Goal: Transaction & Acquisition: Book appointment/travel/reservation

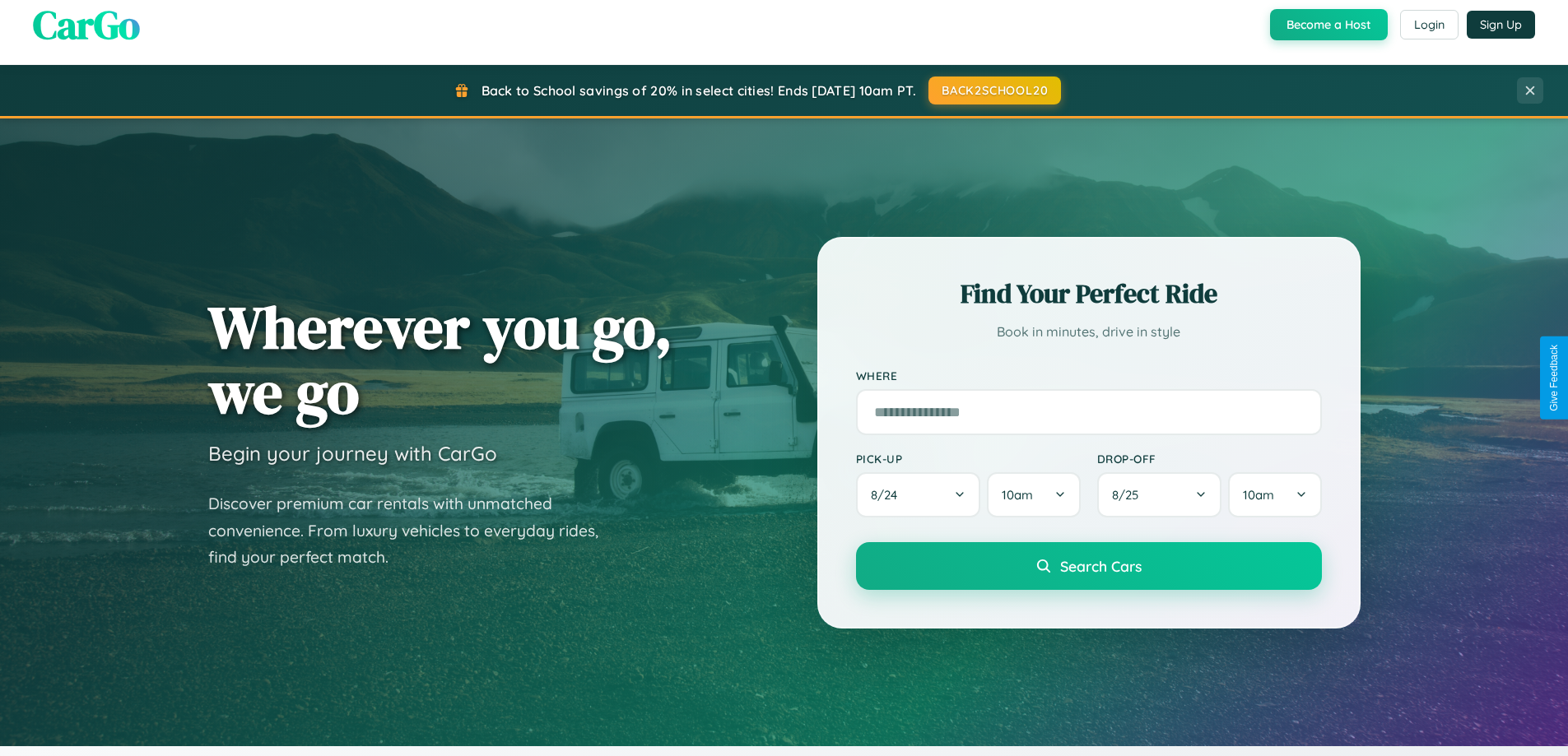
scroll to position [710, 0]
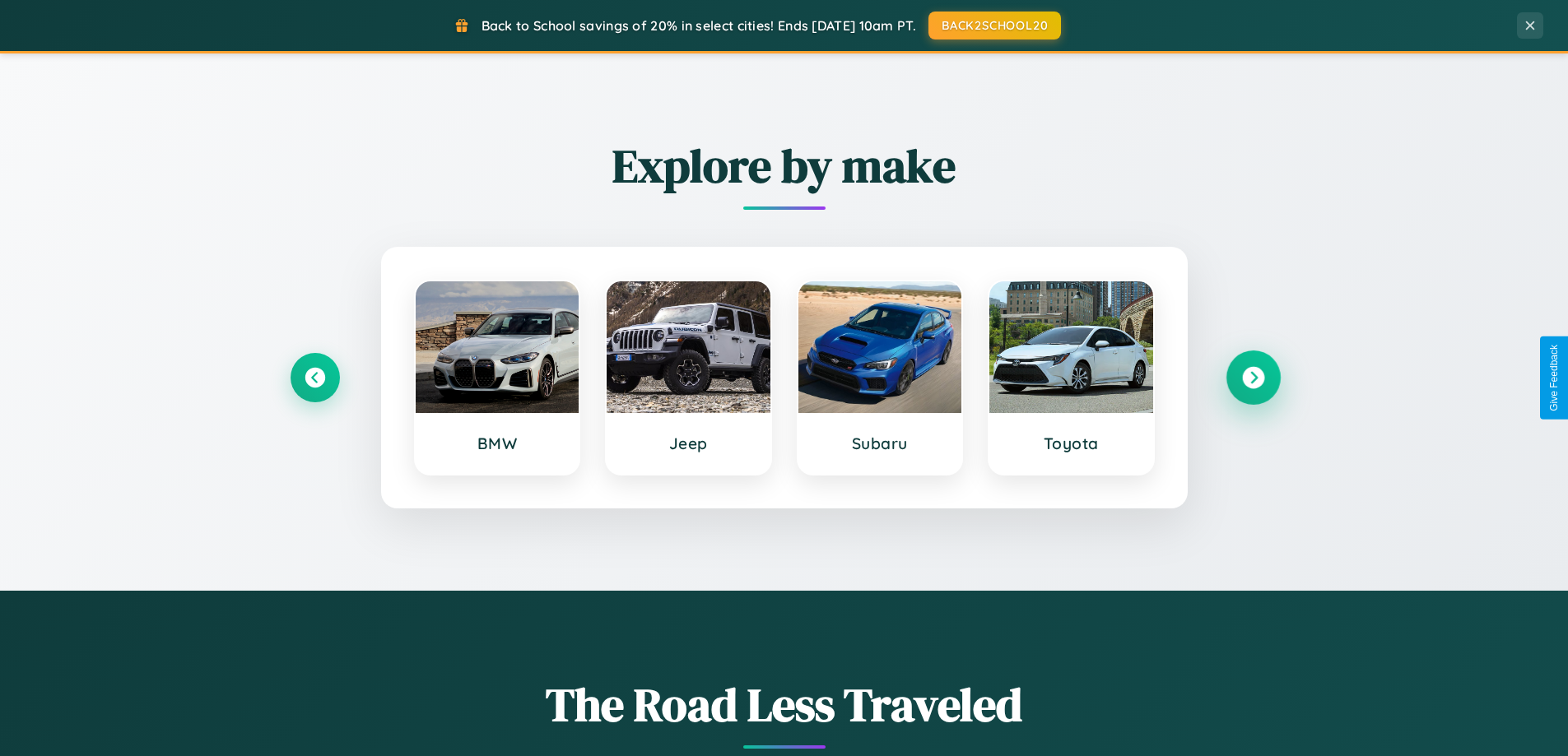
click at [1252, 378] on icon at bounding box center [1253, 378] width 23 height 23
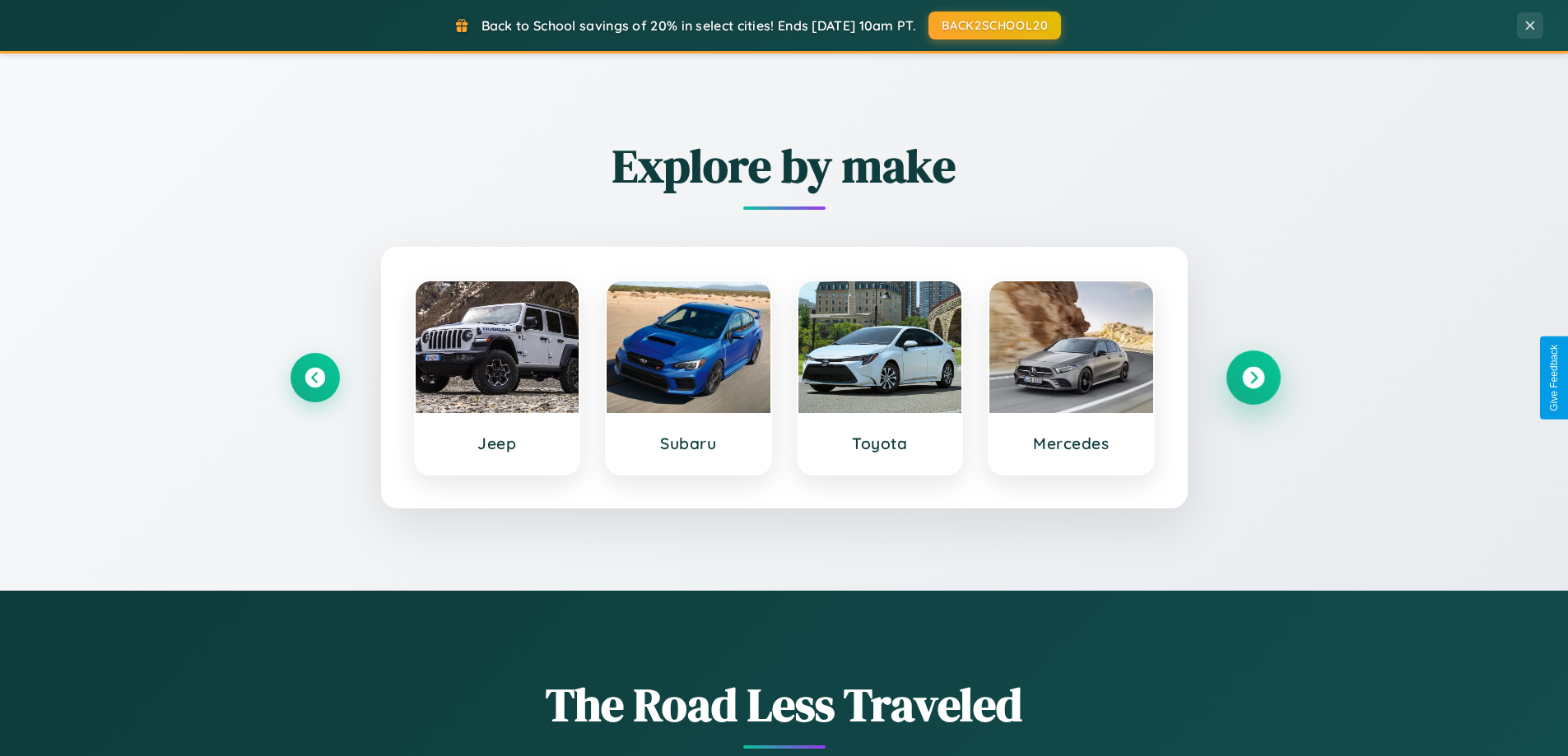
click at [1252, 378] on icon at bounding box center [1253, 378] width 23 height 23
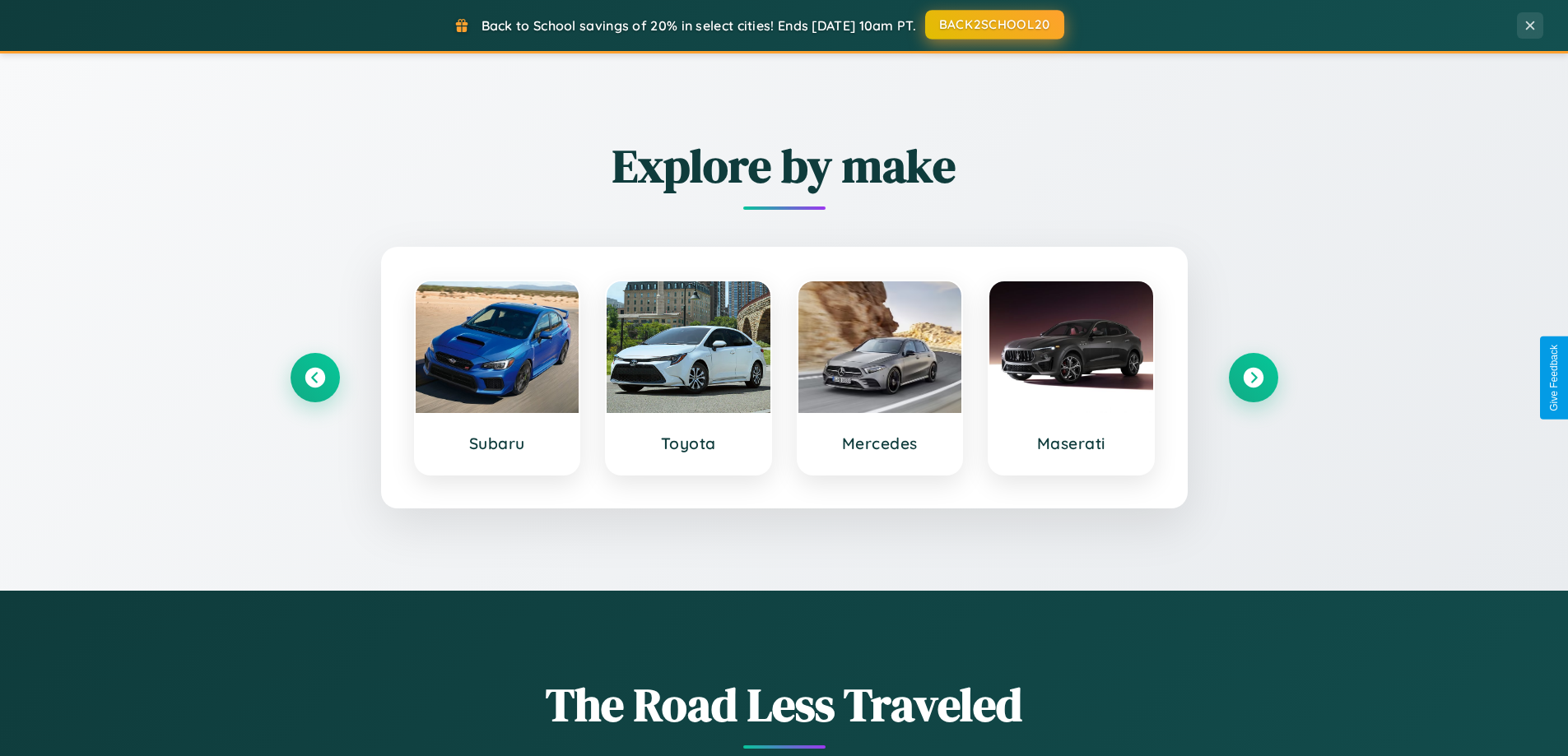
click at [993, 25] on button "BACK2SCHOOL20" at bounding box center [994, 24] width 139 height 29
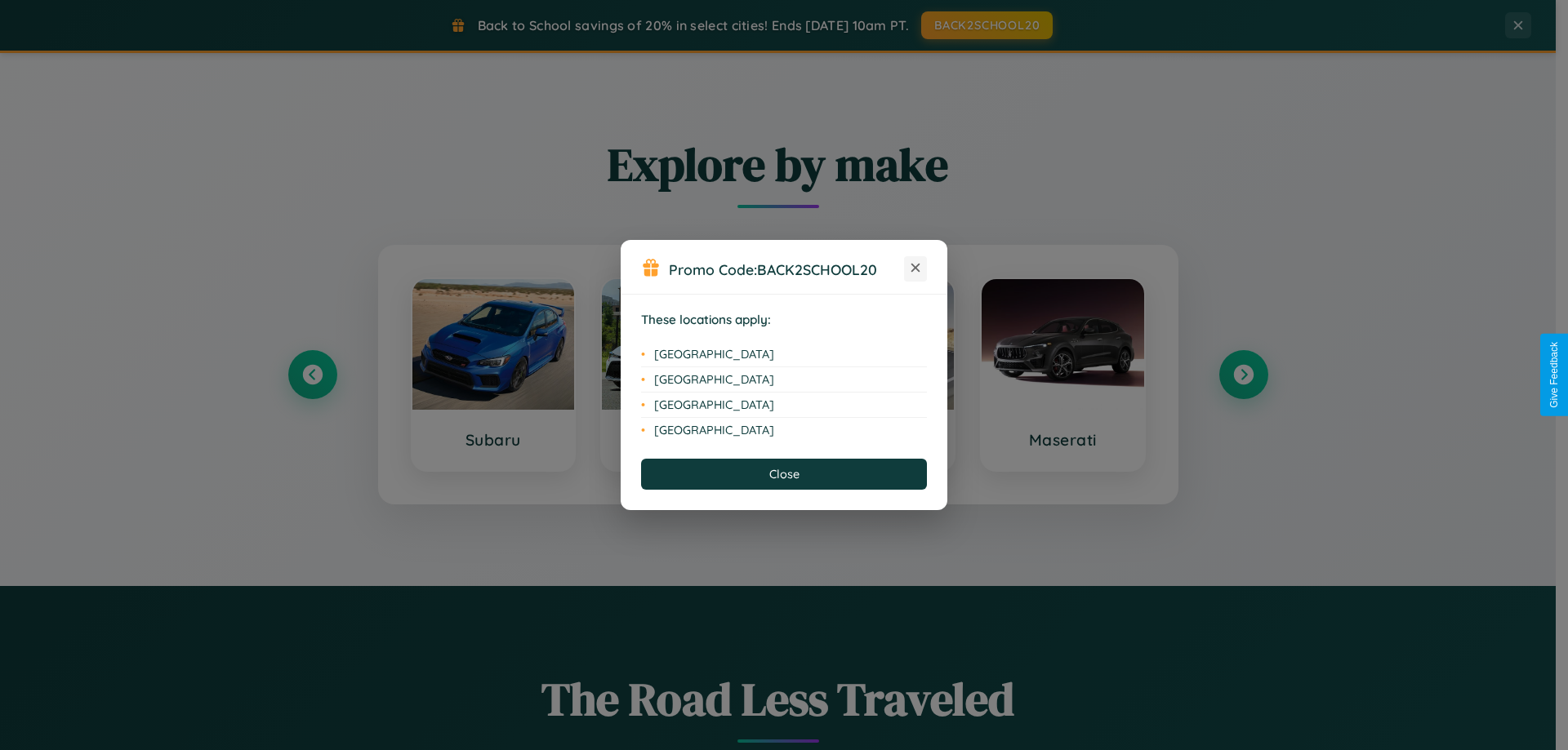
click at [915, 268] on icon at bounding box center [916, 268] width 9 height 9
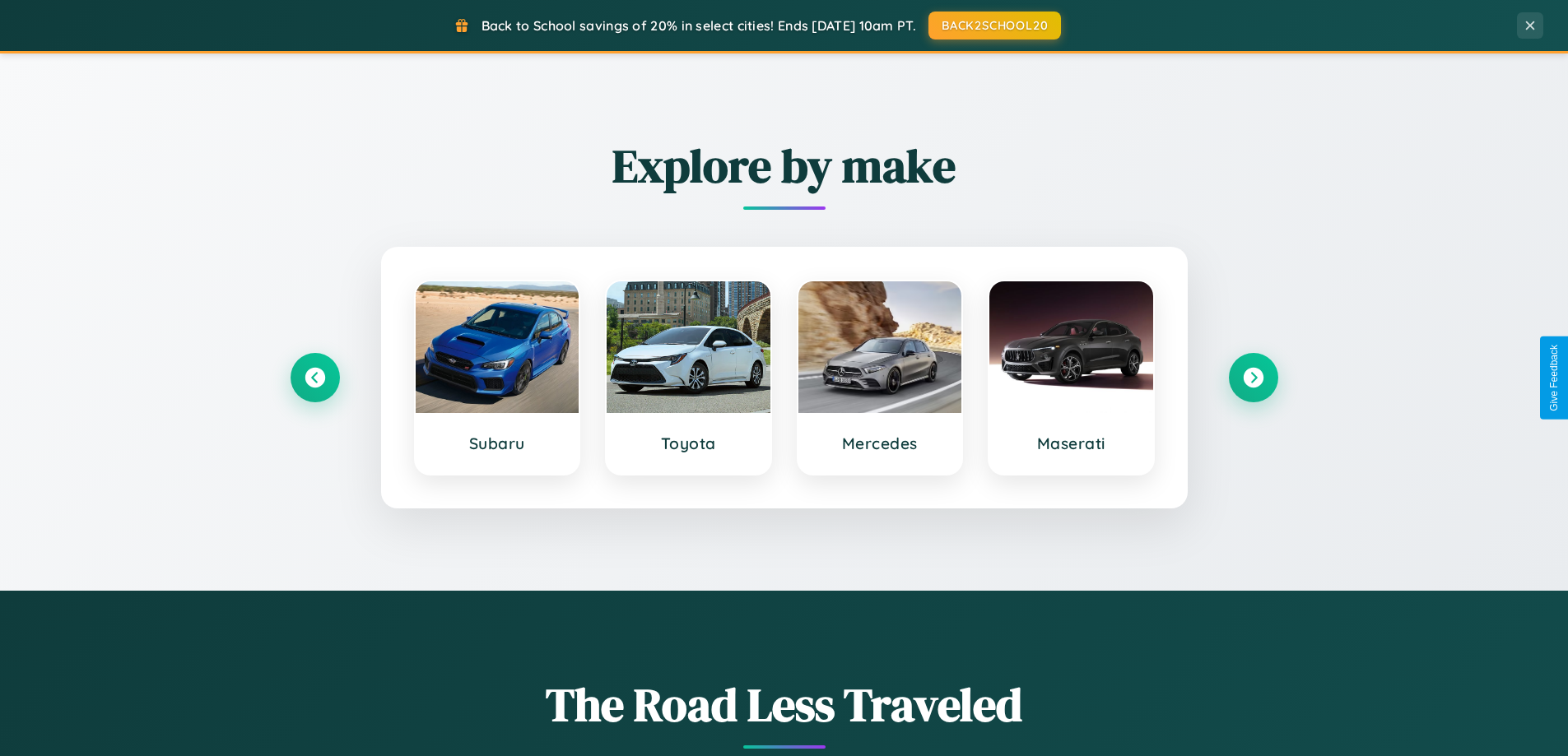
scroll to position [48, 0]
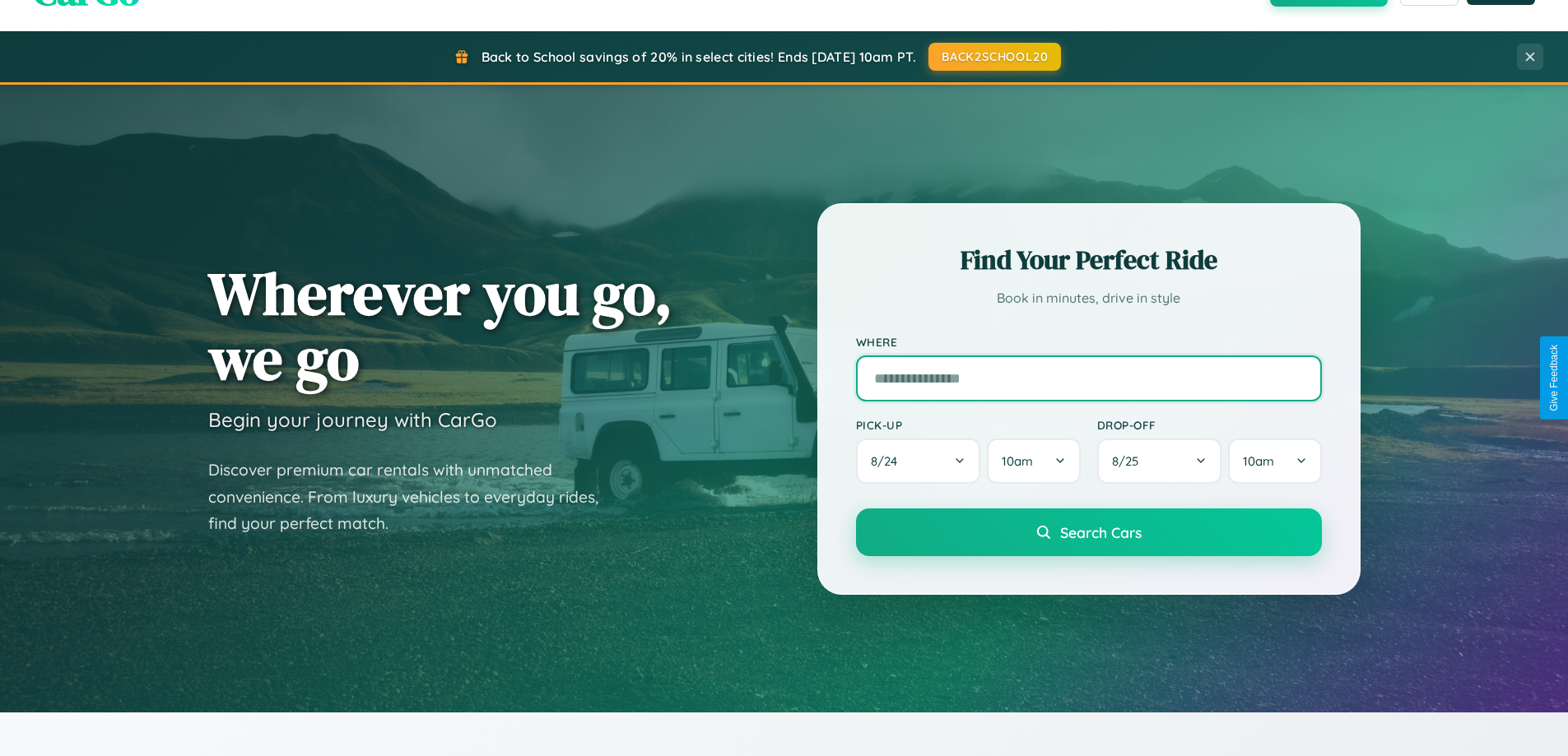
click at [1088, 378] on input "text" at bounding box center [1089, 378] width 466 height 46
type input "**********"
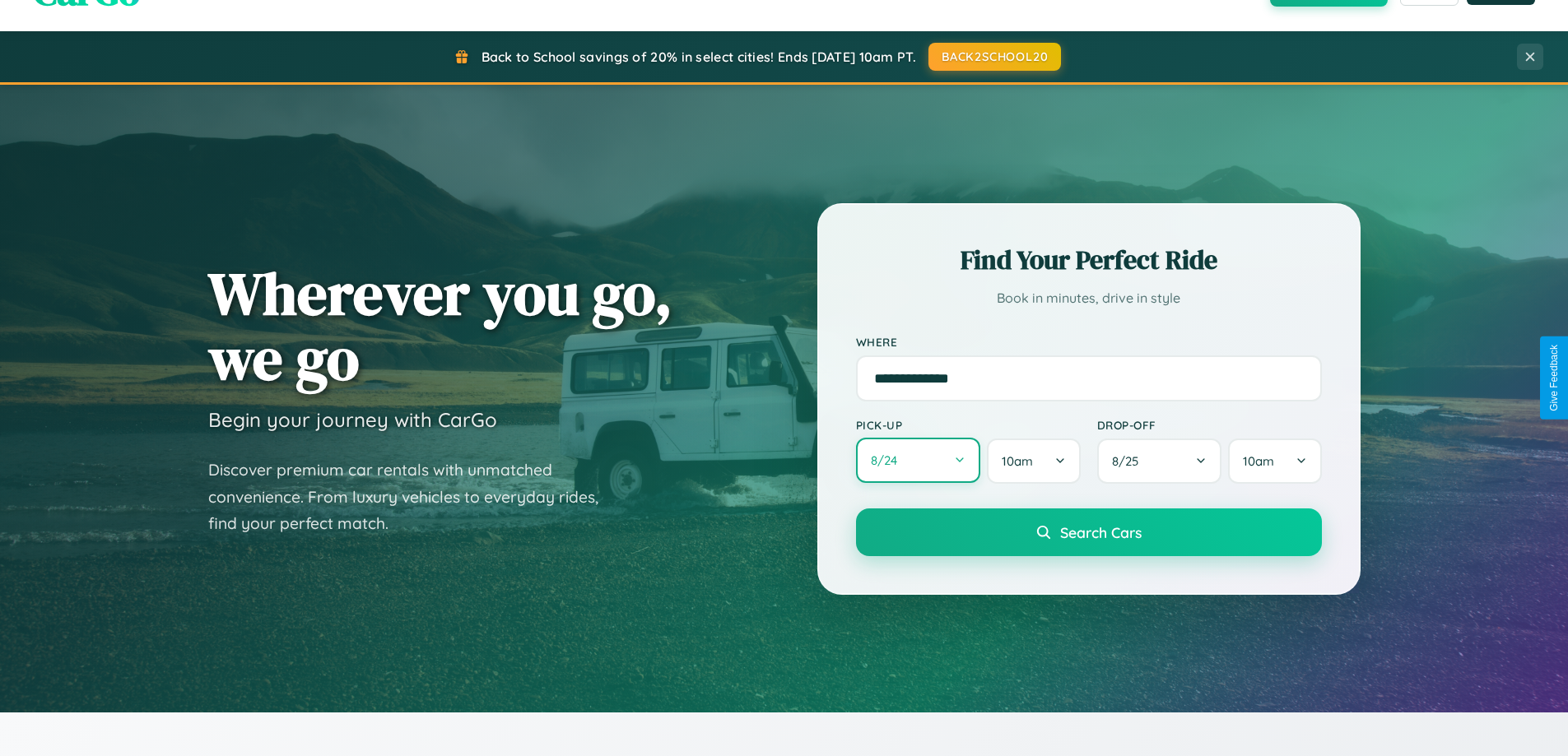
click at [918, 462] on button "8 / 24" at bounding box center [919, 460] width 125 height 45
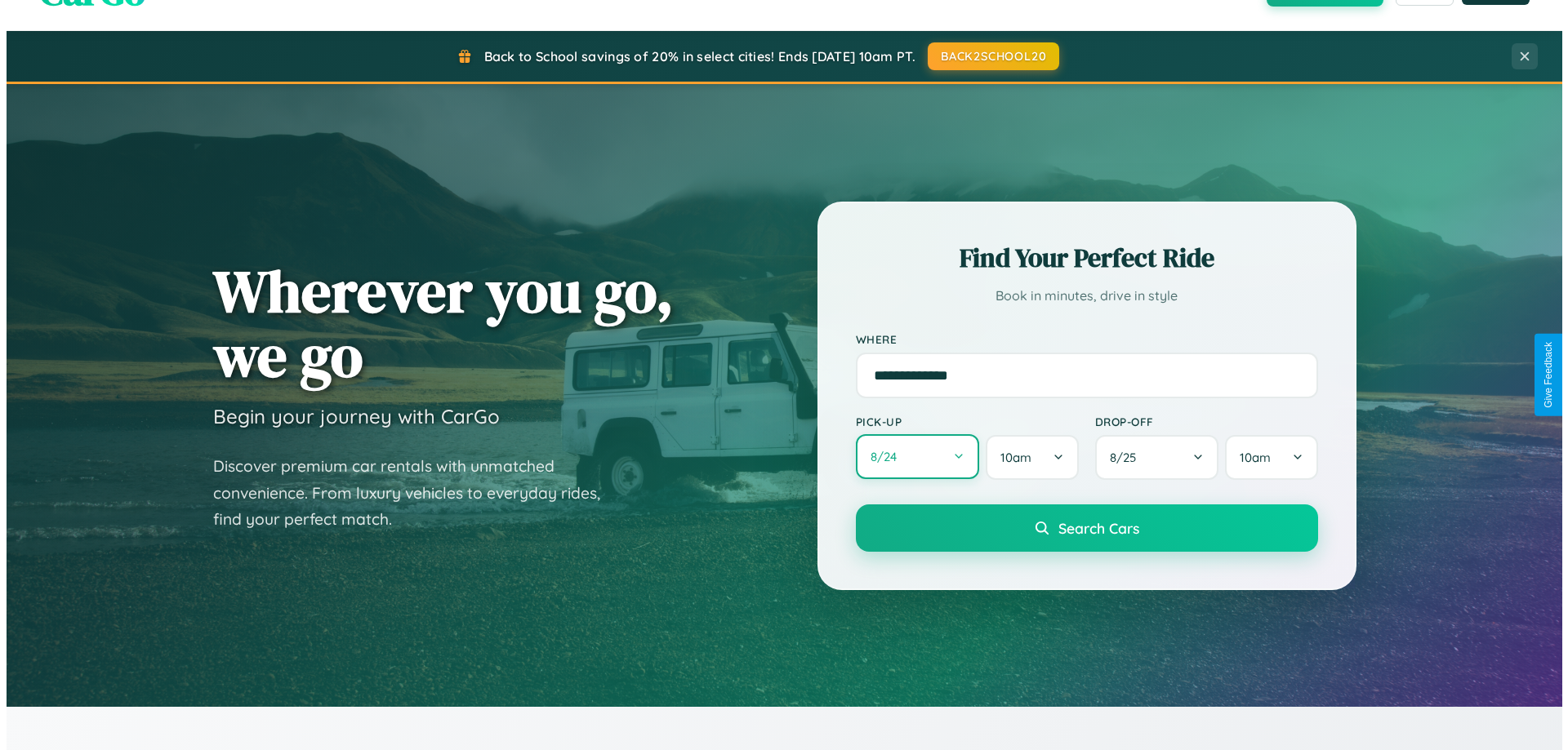
select select "*"
select select "****"
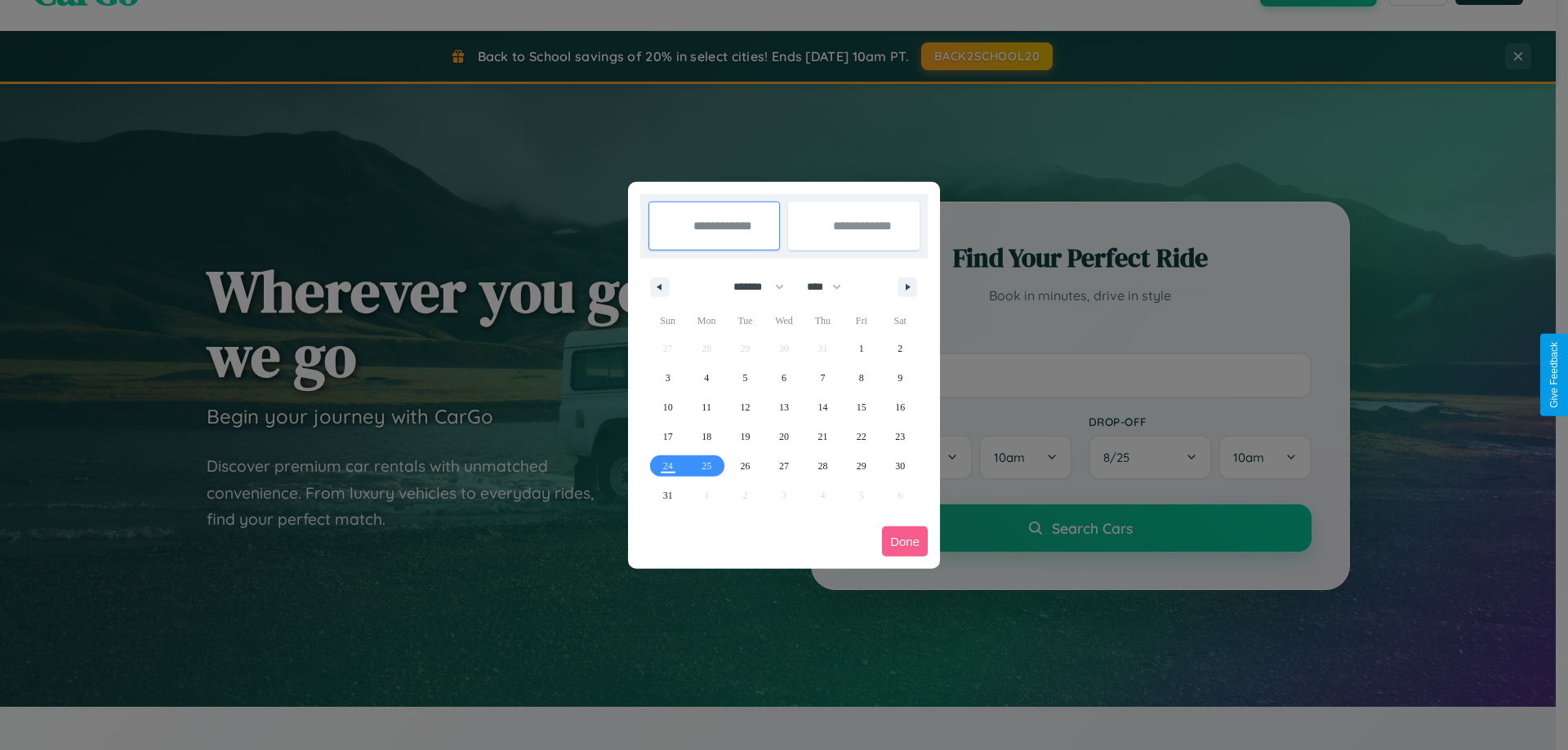
drag, startPoint x: 751, startPoint y: 287, endPoint x: 784, endPoint y: 327, distance: 51.9
click at [751, 287] on select "******* ******** ***** ***** *** **** **** ****** ********* ******* ******** **…" at bounding box center [756, 287] width 69 height 27
select select "*"
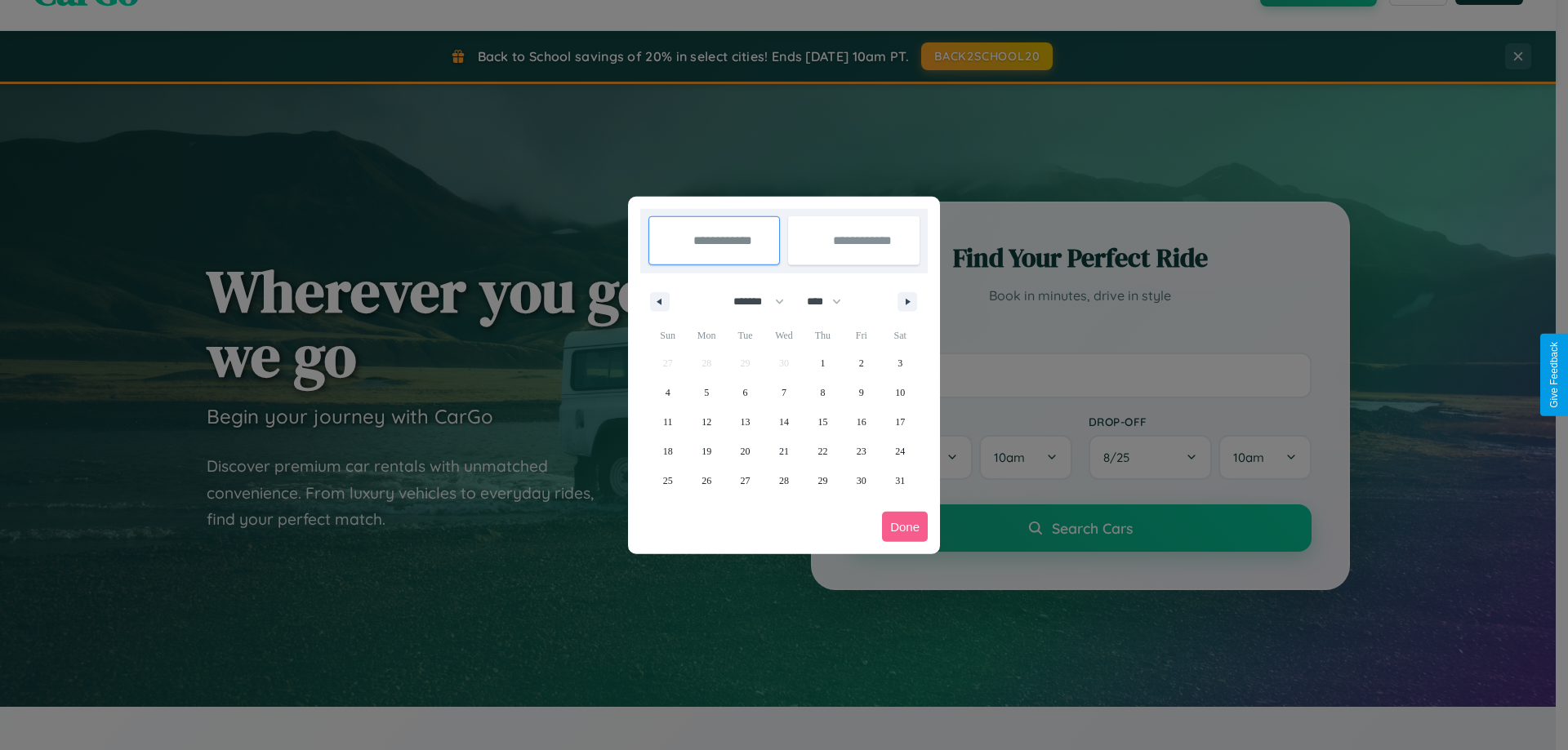
drag, startPoint x: 831, startPoint y: 301, endPoint x: 784, endPoint y: 327, distance: 53.7
click at [831, 301] on select "**** **** **** **** **** **** **** **** **** **** **** **** **** **** **** ****…" at bounding box center [823, 301] width 49 height 27
select select "****"
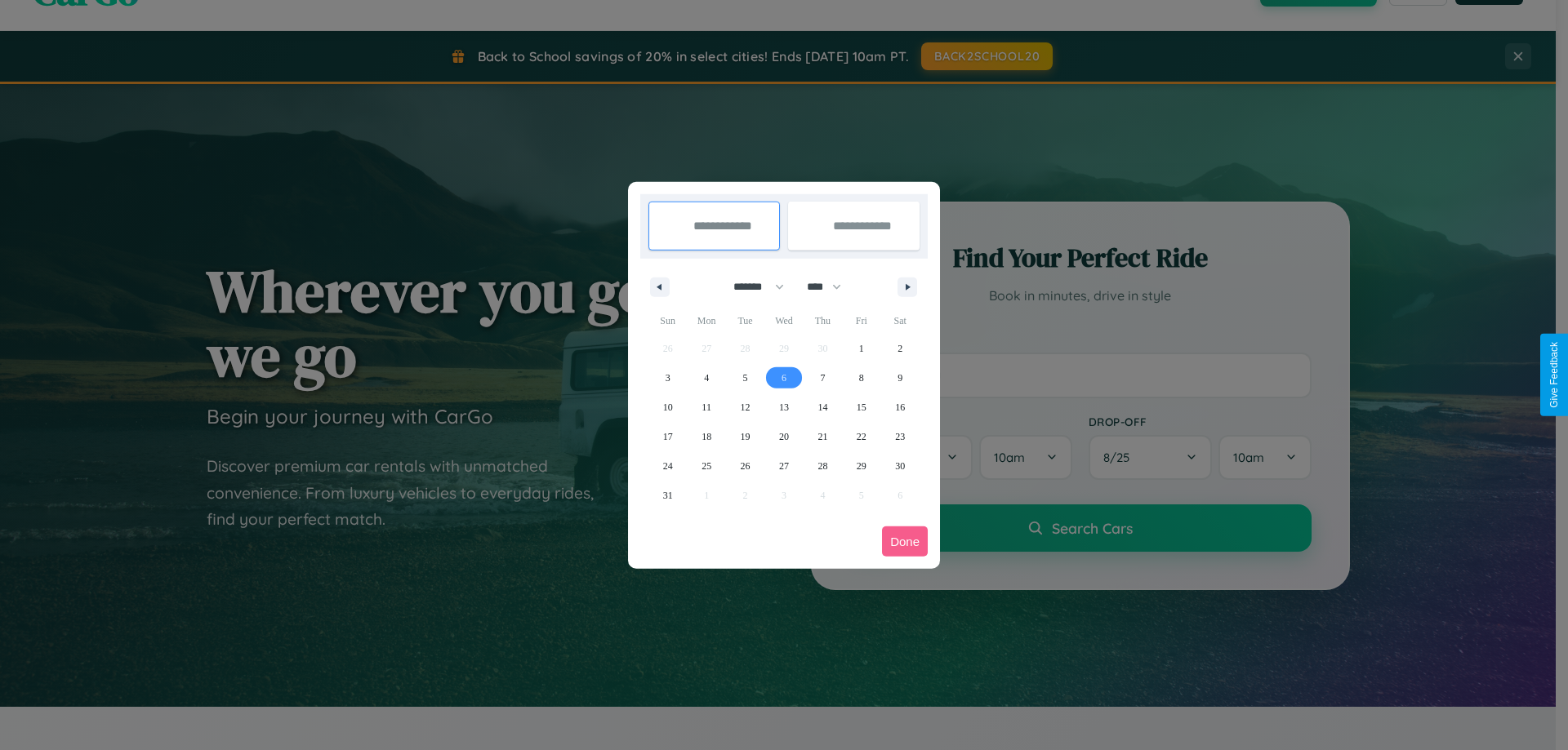
click at [783, 377] on span "6" at bounding box center [783, 377] width 5 height 29
type input "**********"
click at [900, 407] on span "16" at bounding box center [899, 407] width 9 height 29
type input "**********"
click at [905, 541] on button "Done" at bounding box center [904, 542] width 46 height 30
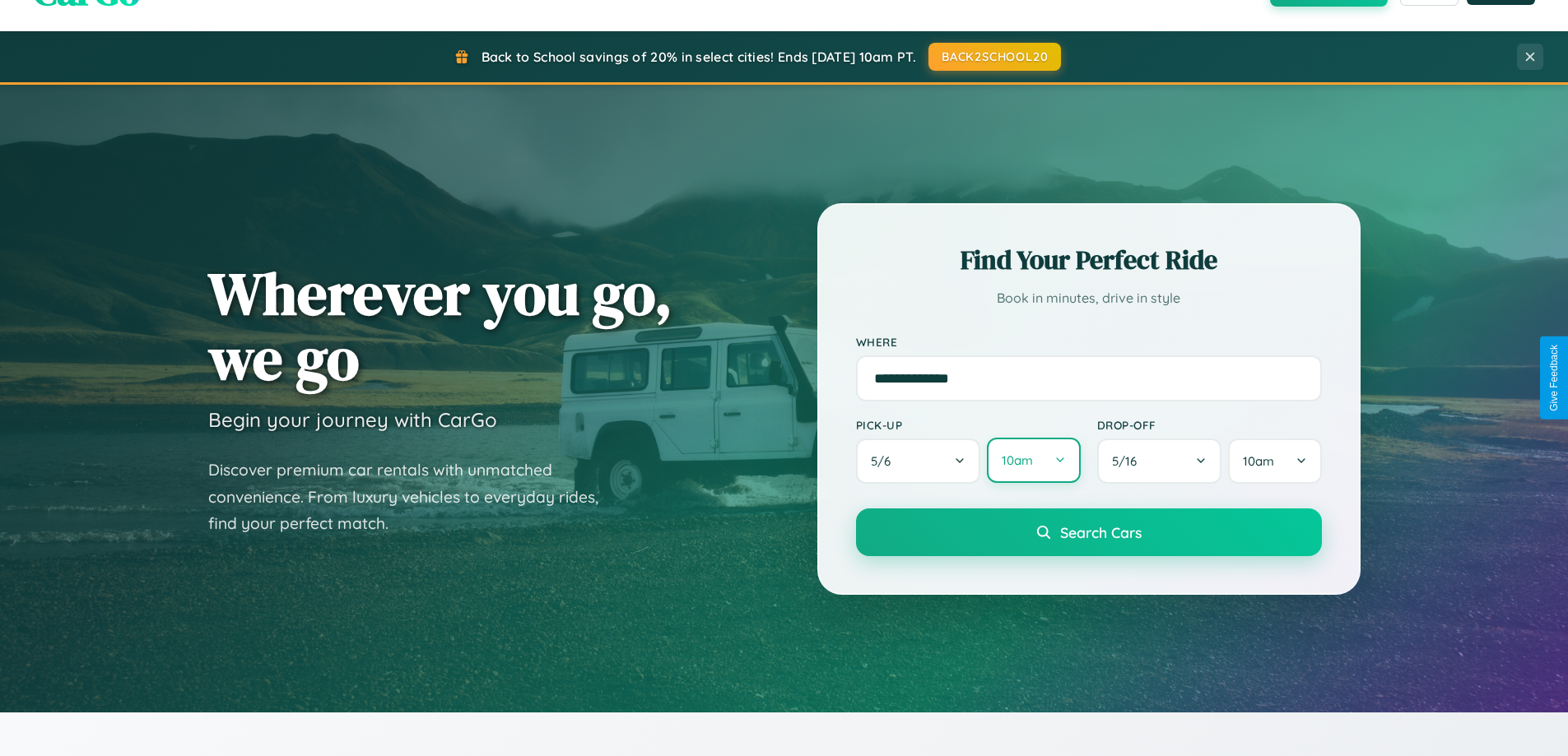
click at [1033, 461] on button "10am" at bounding box center [1033, 460] width 93 height 45
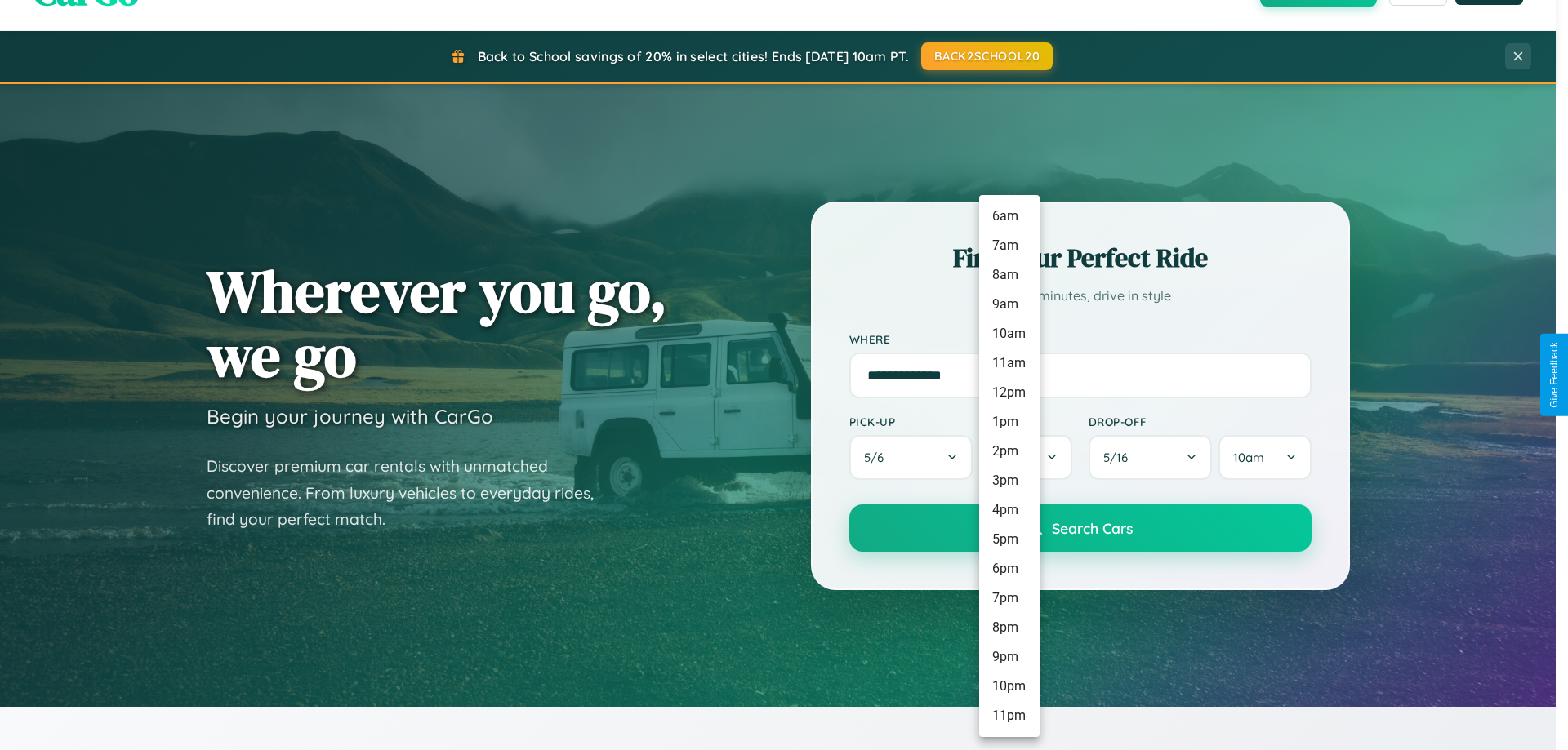
click at [1008, 628] on li "8pm" at bounding box center [1009, 627] width 60 height 29
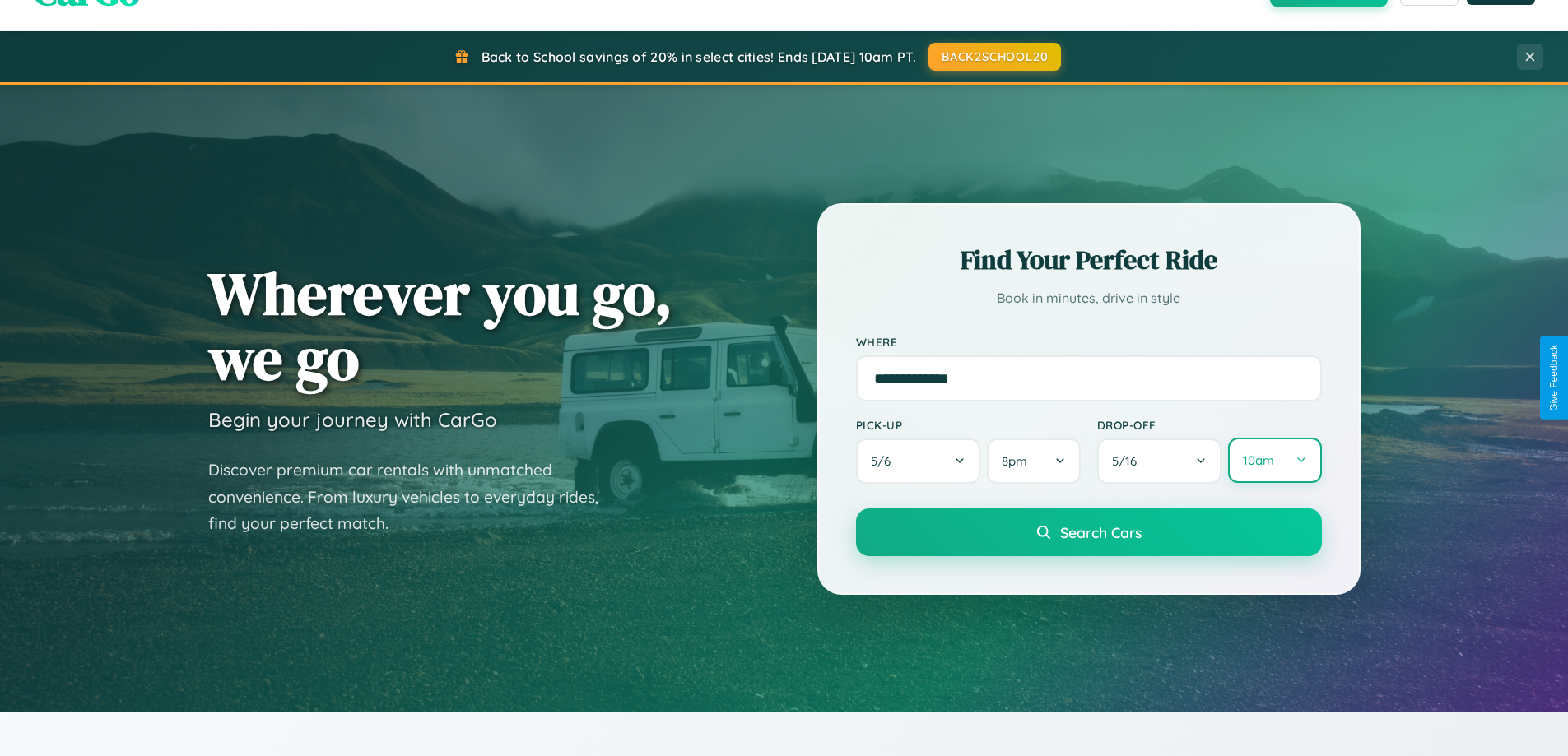
click at [1274, 461] on button "10am" at bounding box center [1274, 460] width 93 height 45
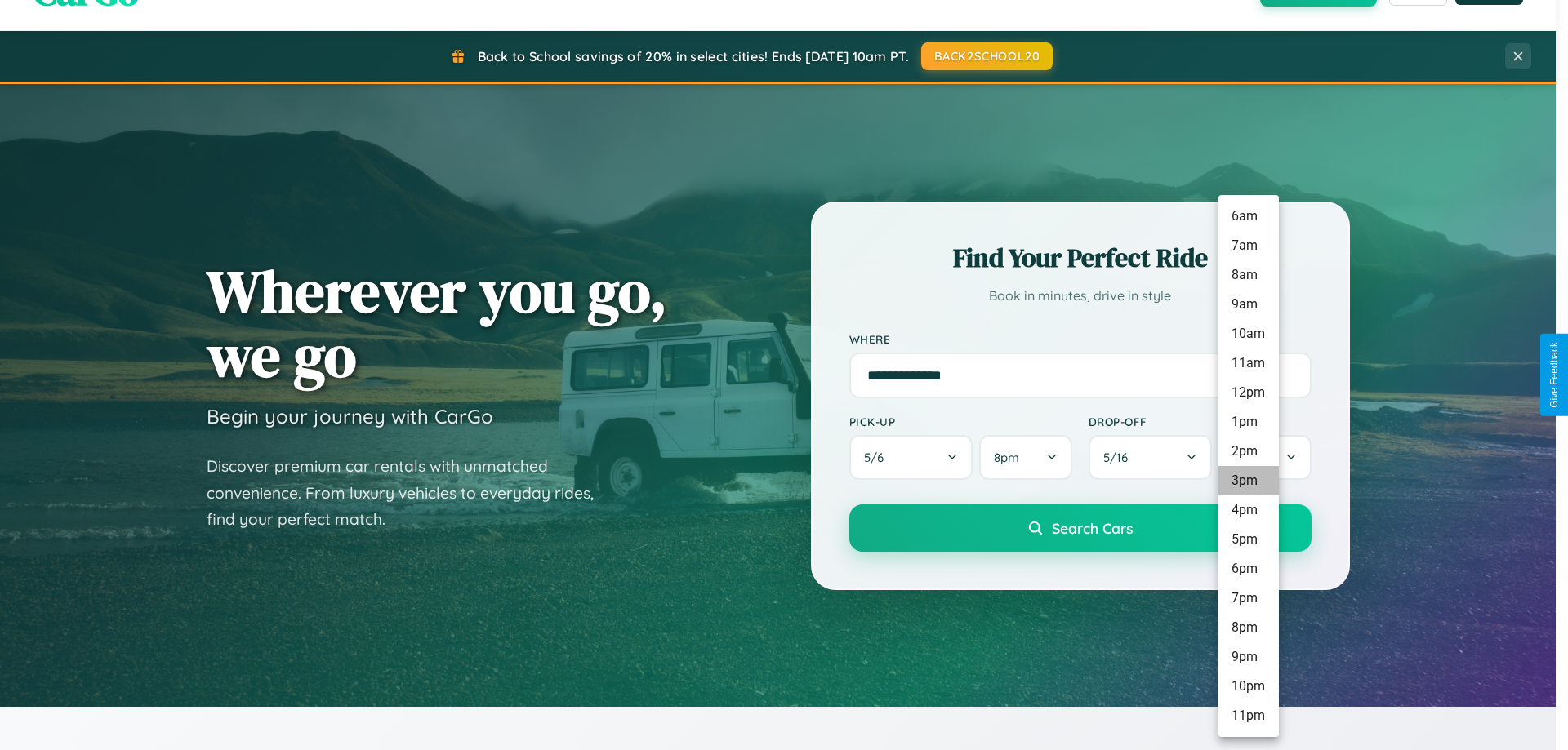
click at [1248, 481] on li "3pm" at bounding box center [1248, 480] width 60 height 29
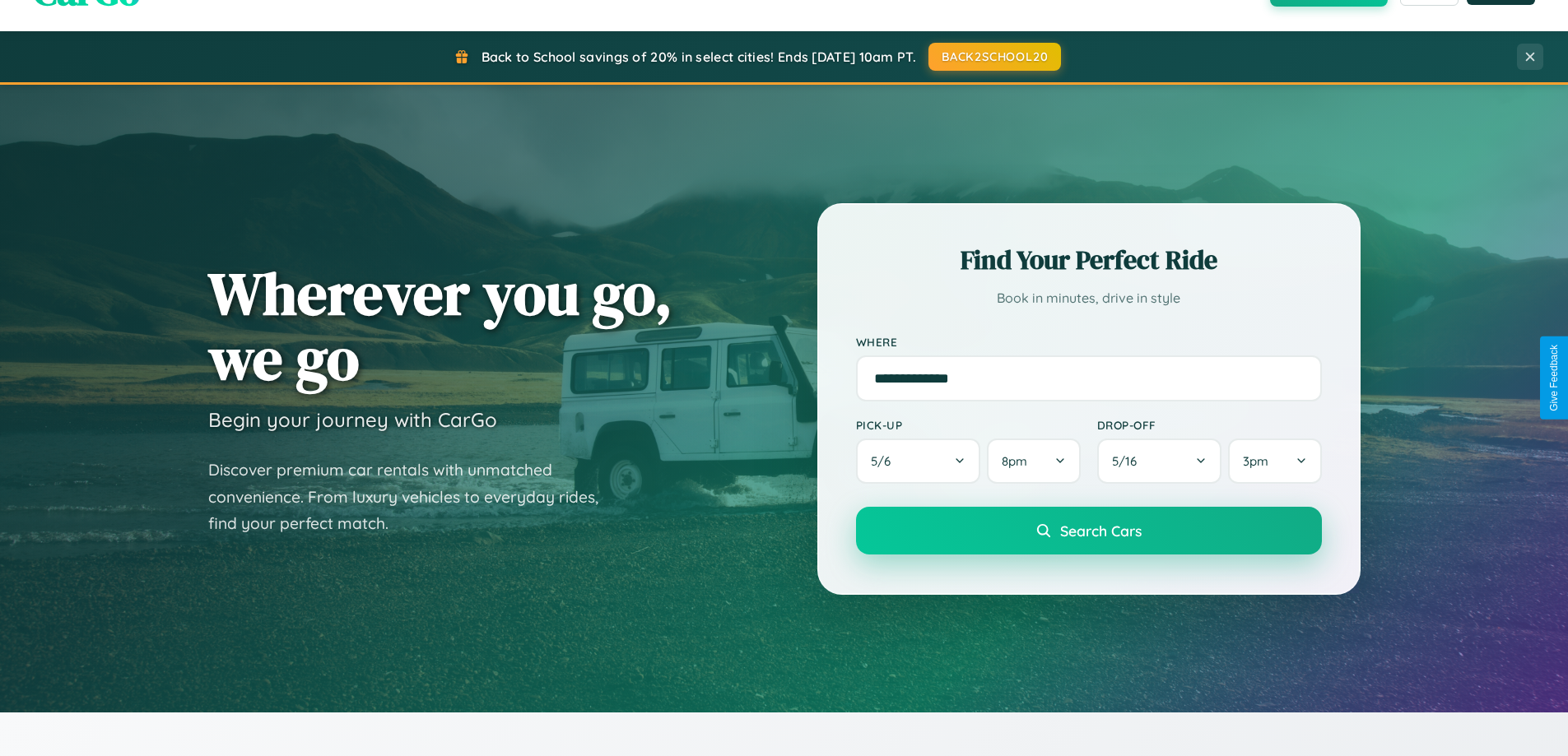
click at [1088, 532] on span "Search Cars" at bounding box center [1101, 530] width 81 height 18
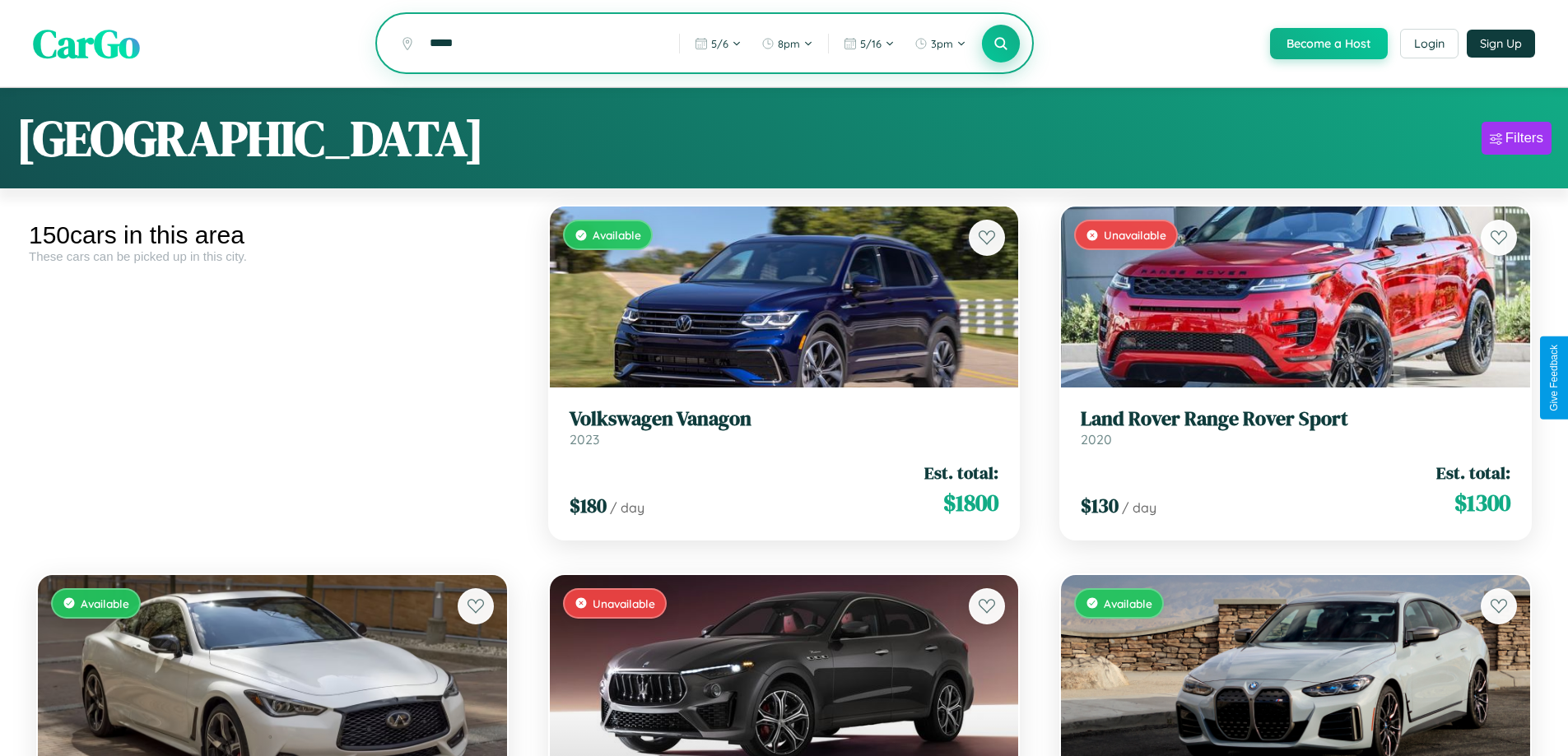
click at [1000, 44] on icon at bounding box center [1001, 43] width 16 height 16
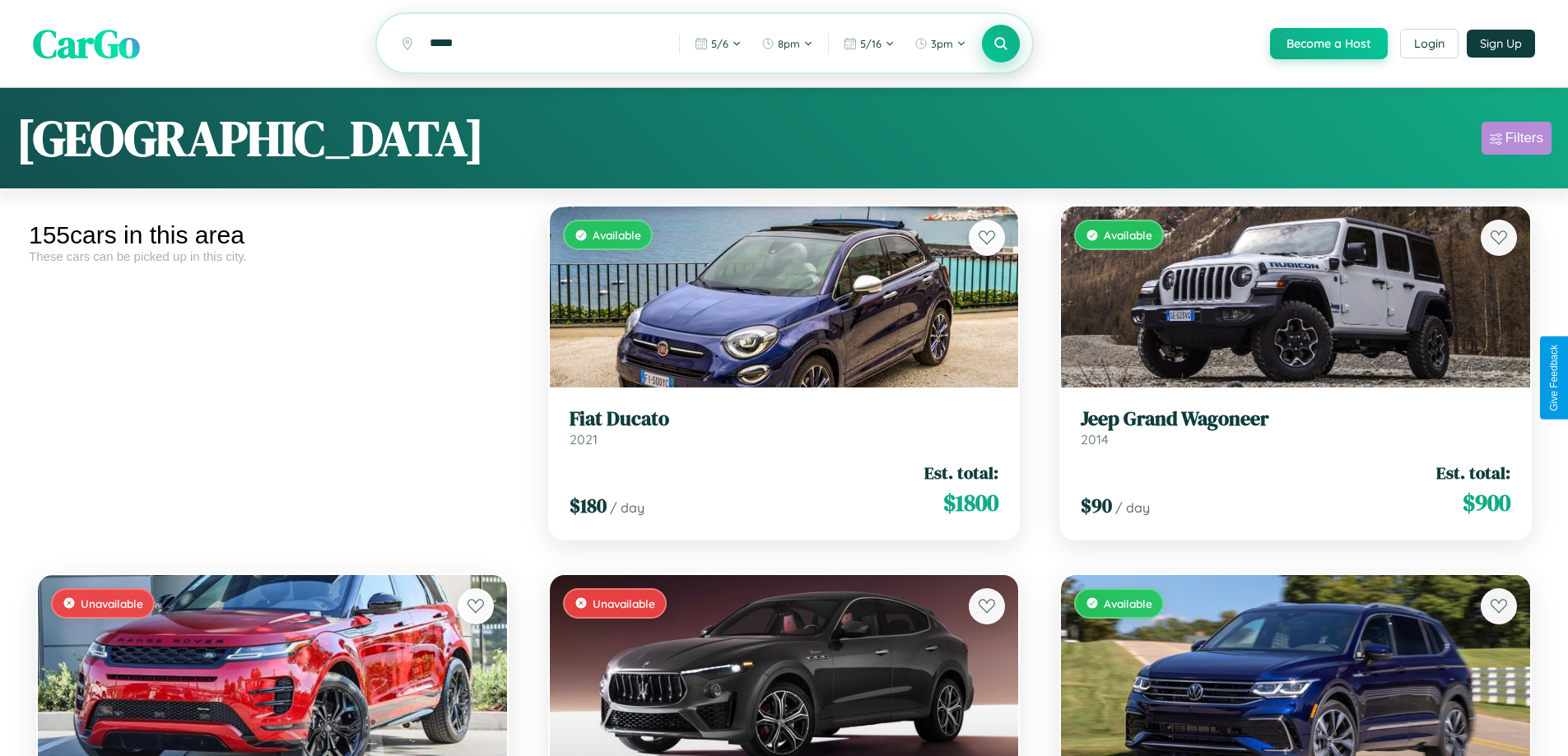
click at [1516, 141] on div "Filters" at bounding box center [1525, 138] width 38 height 16
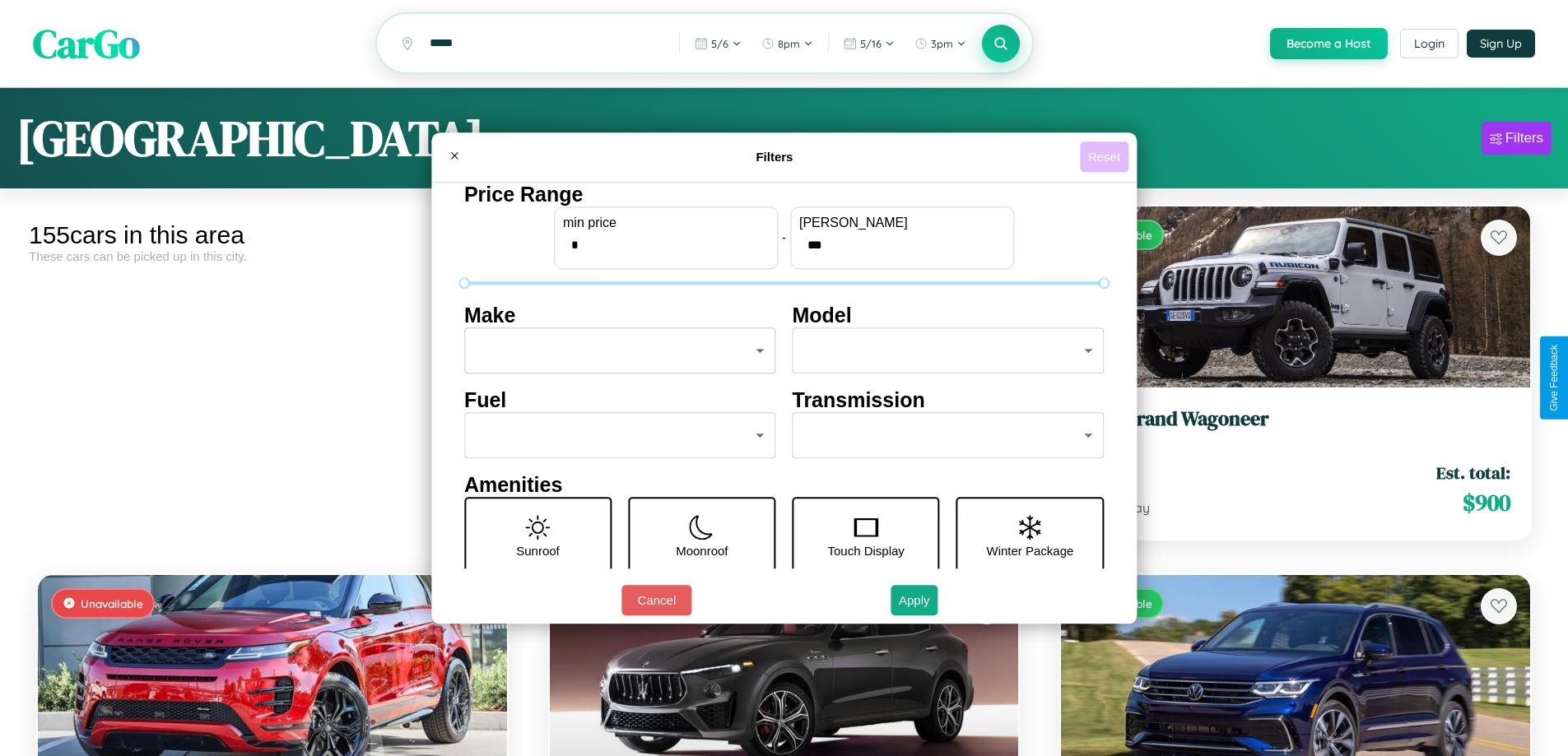
click at [1106, 156] on button "Reset" at bounding box center [1103, 157] width 48 height 30
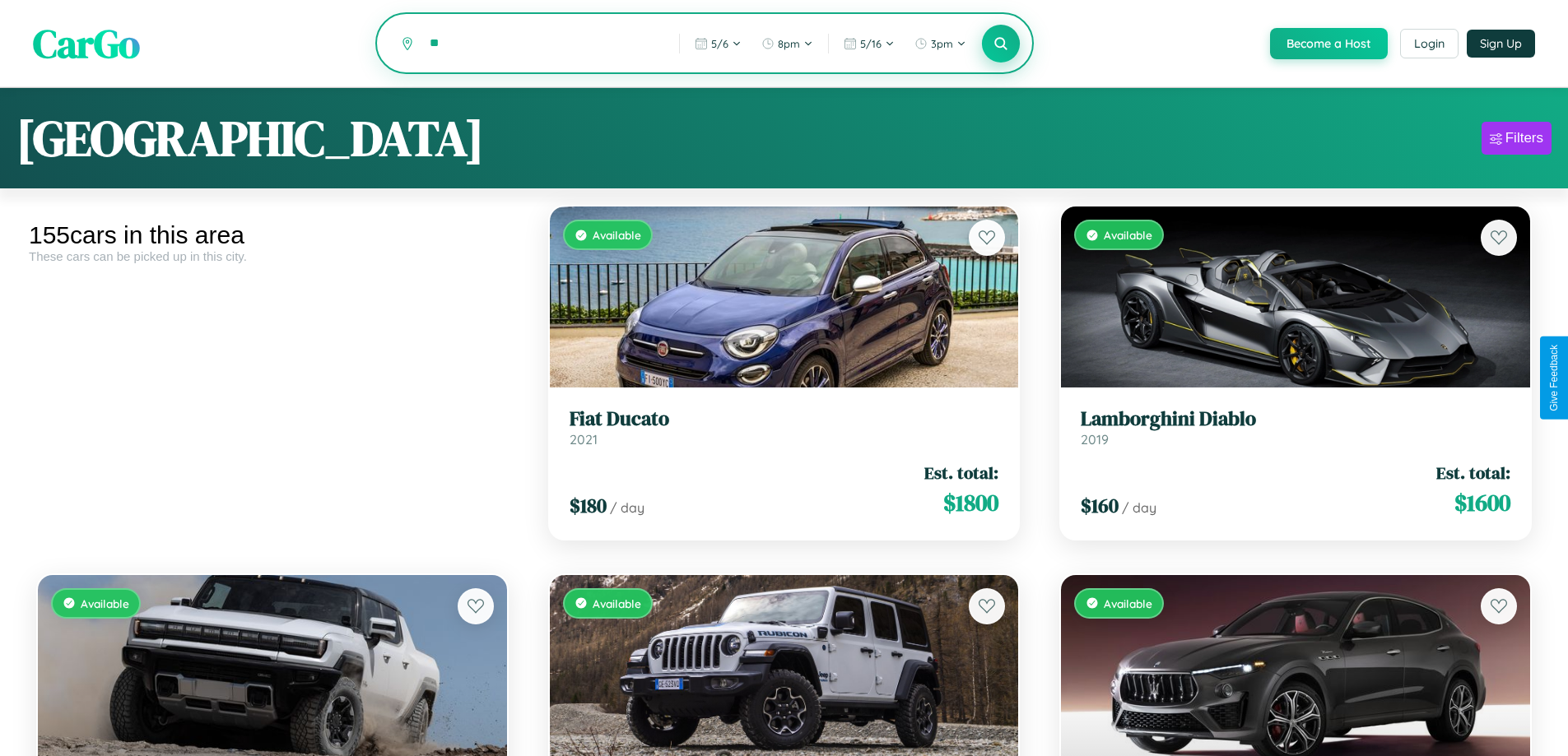
type input "*"
type input "******"
click at [1000, 44] on icon at bounding box center [1001, 43] width 16 height 16
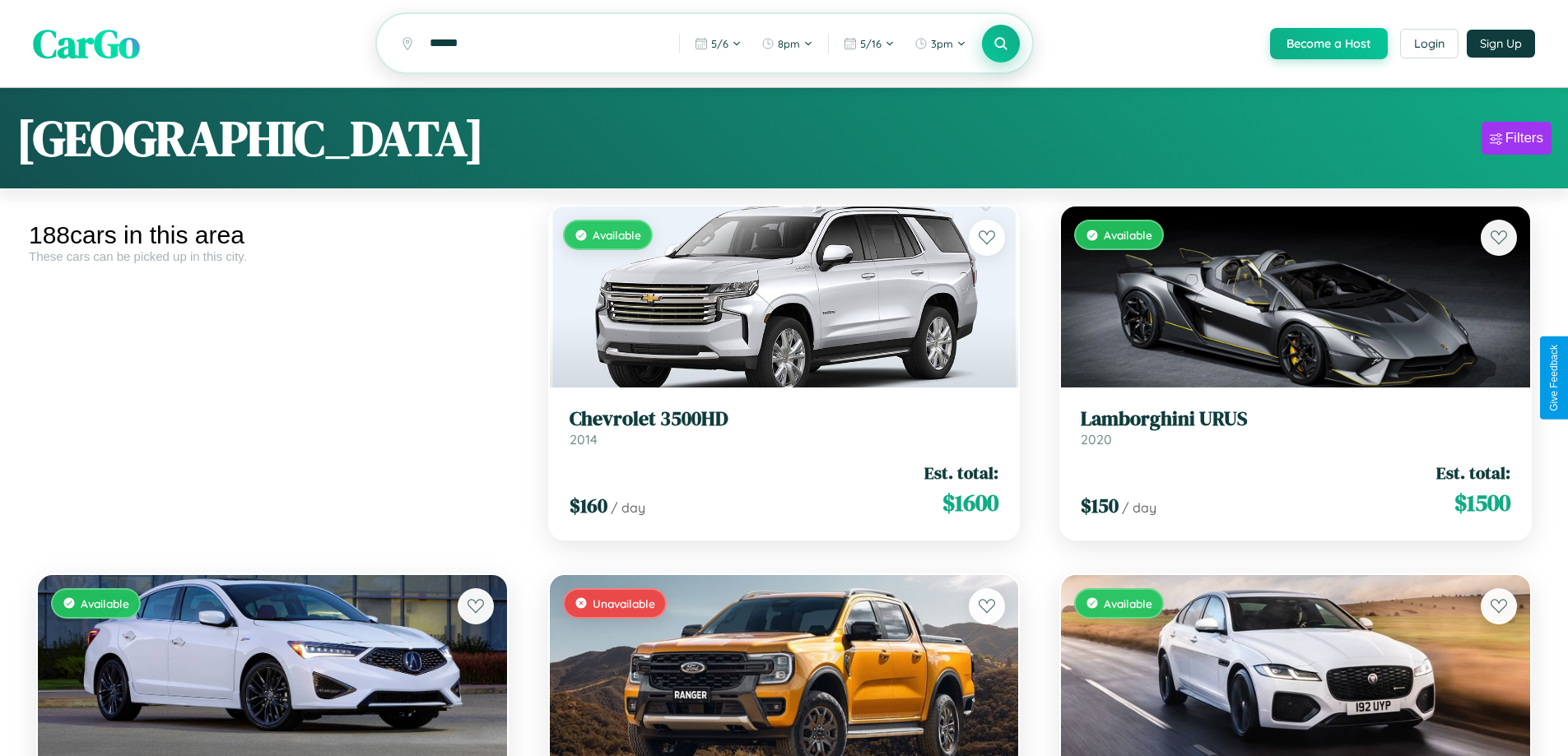
scroll to position [14602, 0]
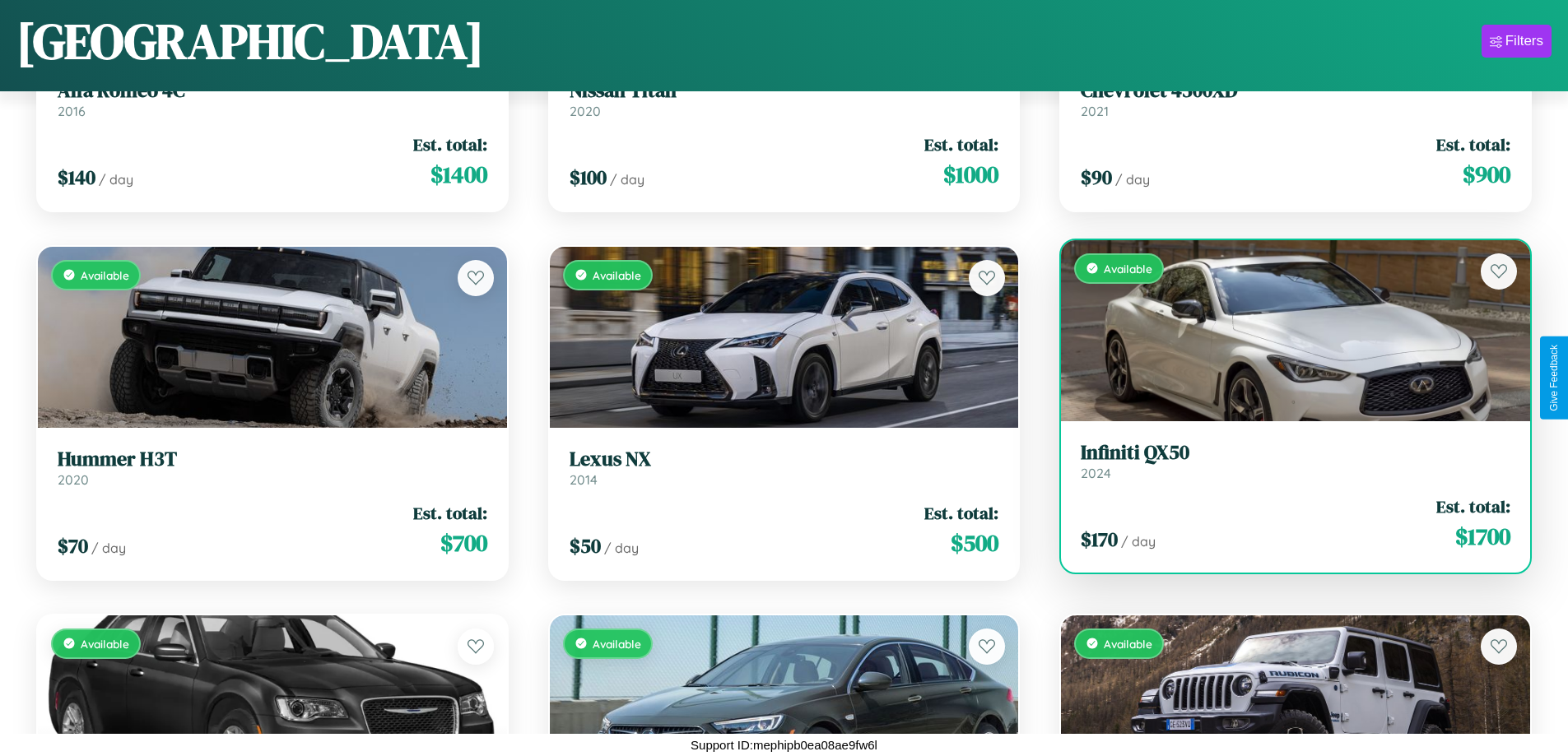
click at [1284, 461] on h3 "Infiniti QX50" at bounding box center [1295, 453] width 430 height 24
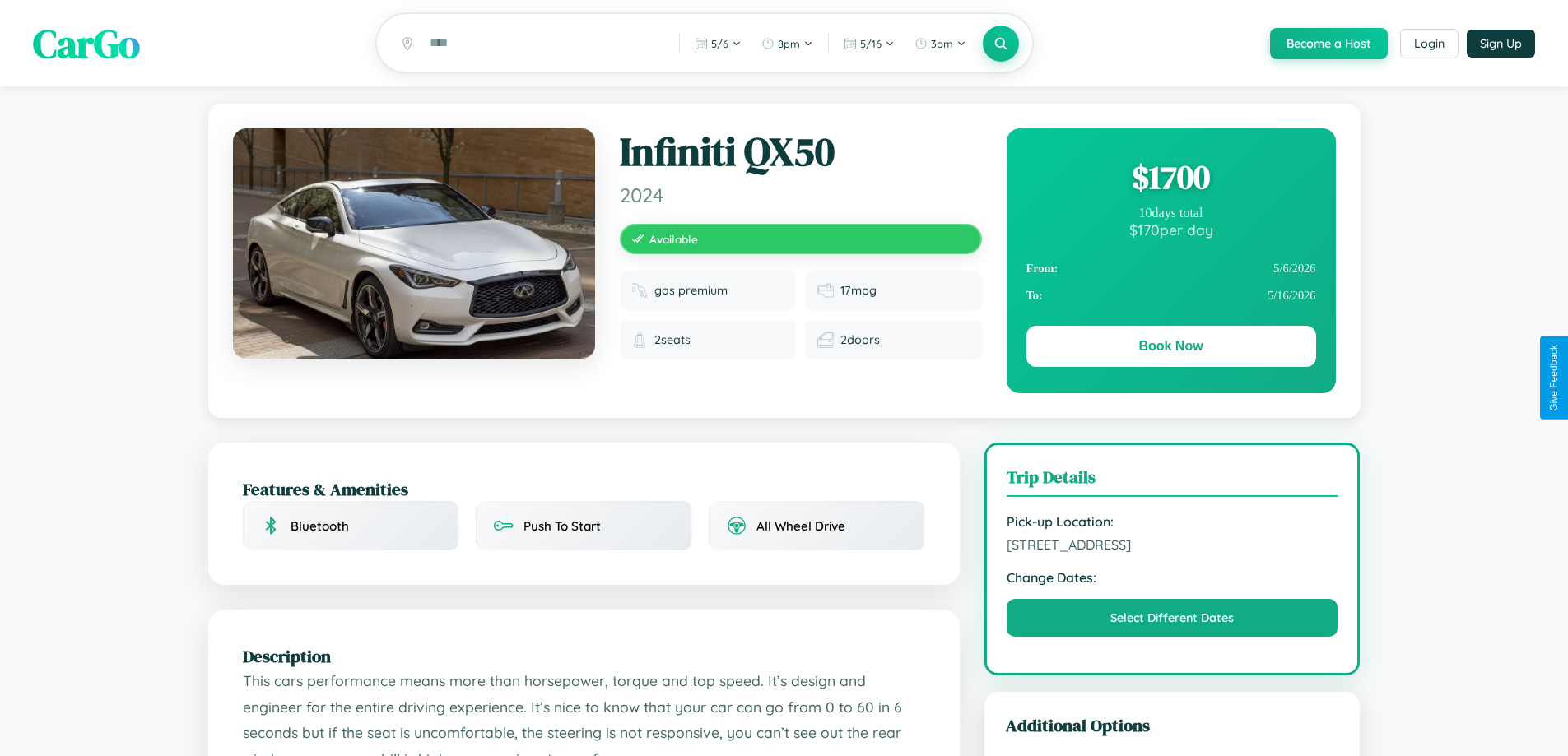
click at [1170, 180] on div "$ 1700" at bounding box center [1171, 177] width 290 height 44
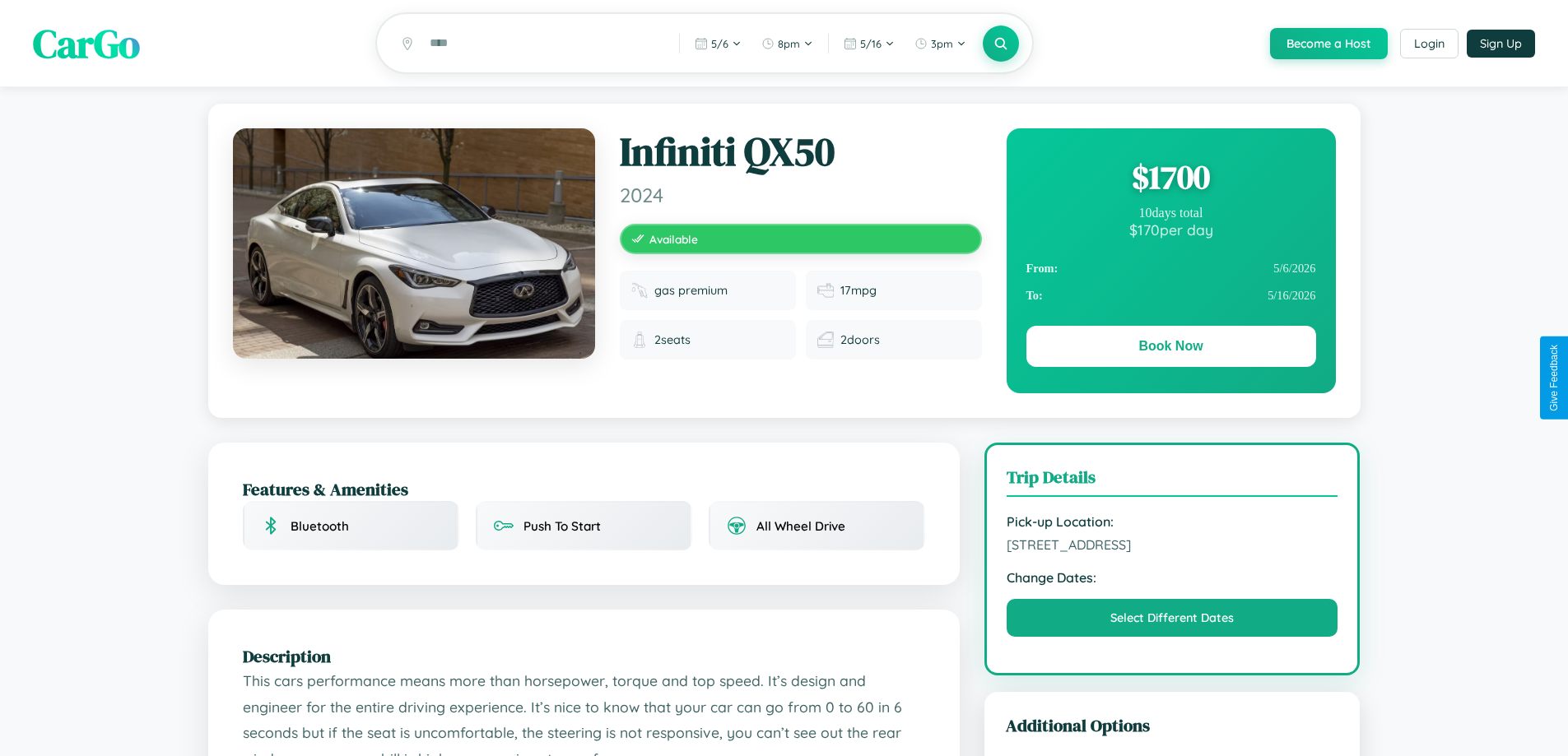
click at [1170, 180] on div "$ 1700" at bounding box center [1171, 177] width 290 height 44
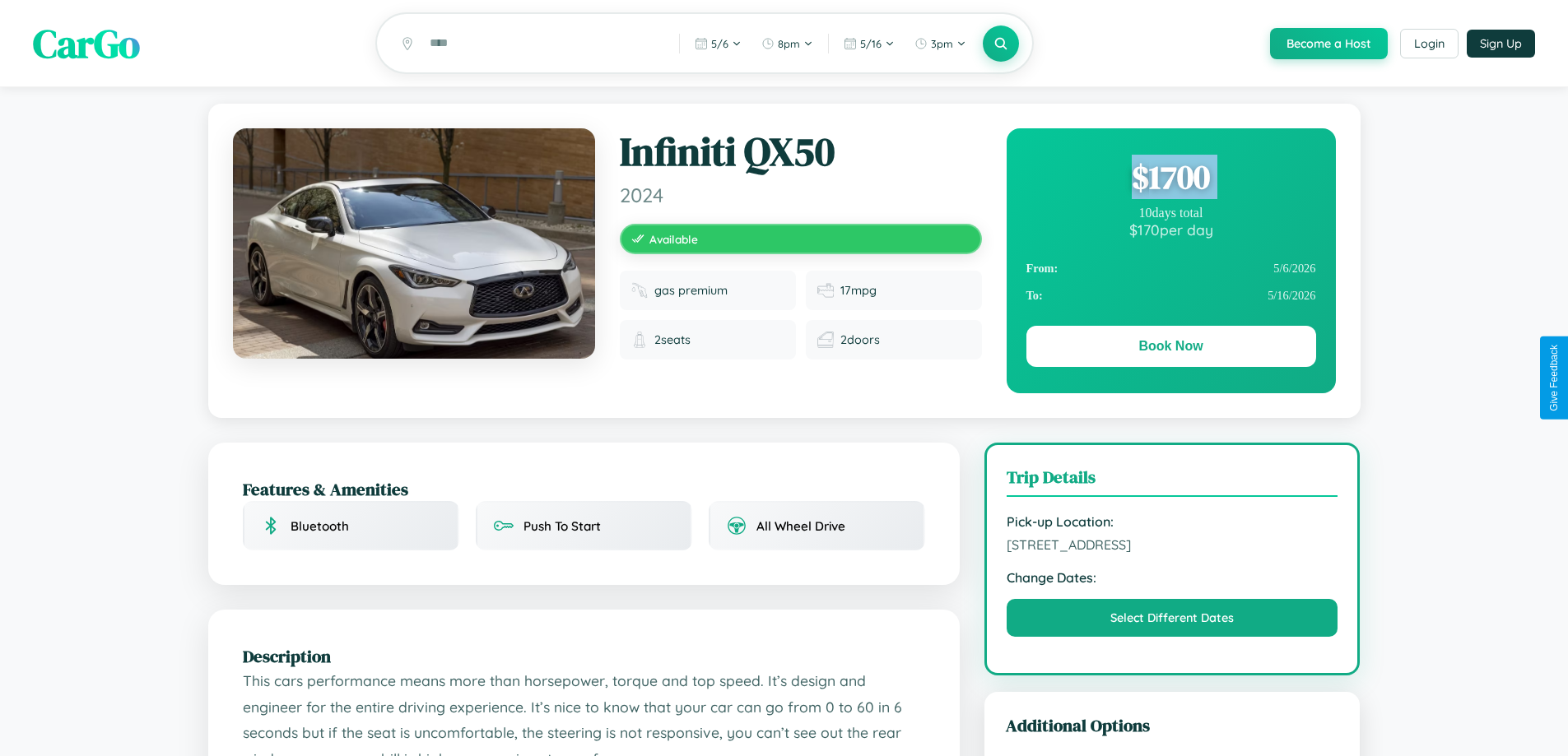
click at [1170, 180] on div "$ 1700" at bounding box center [1171, 177] width 290 height 44
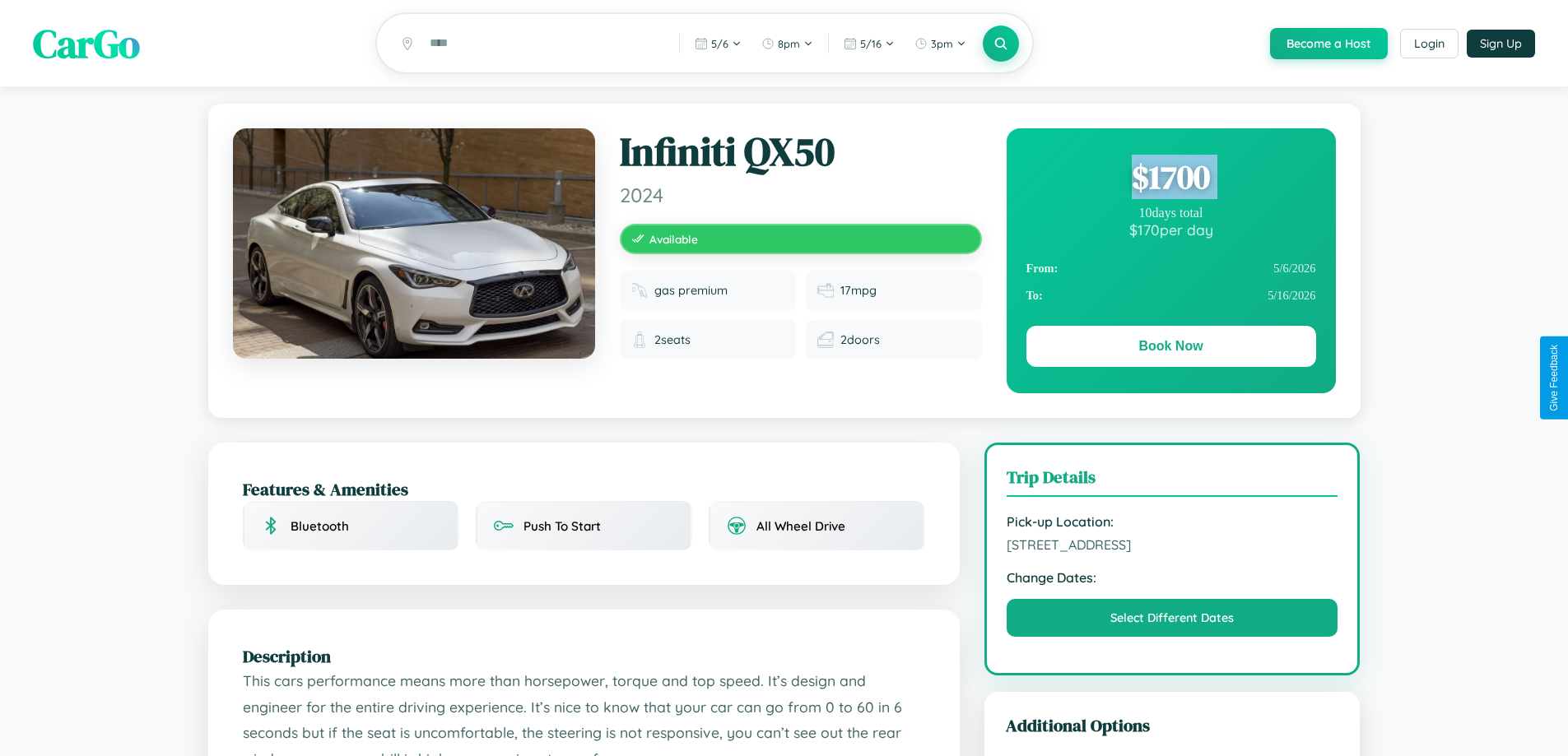
click at [1170, 180] on div "$ 1700" at bounding box center [1171, 177] width 290 height 44
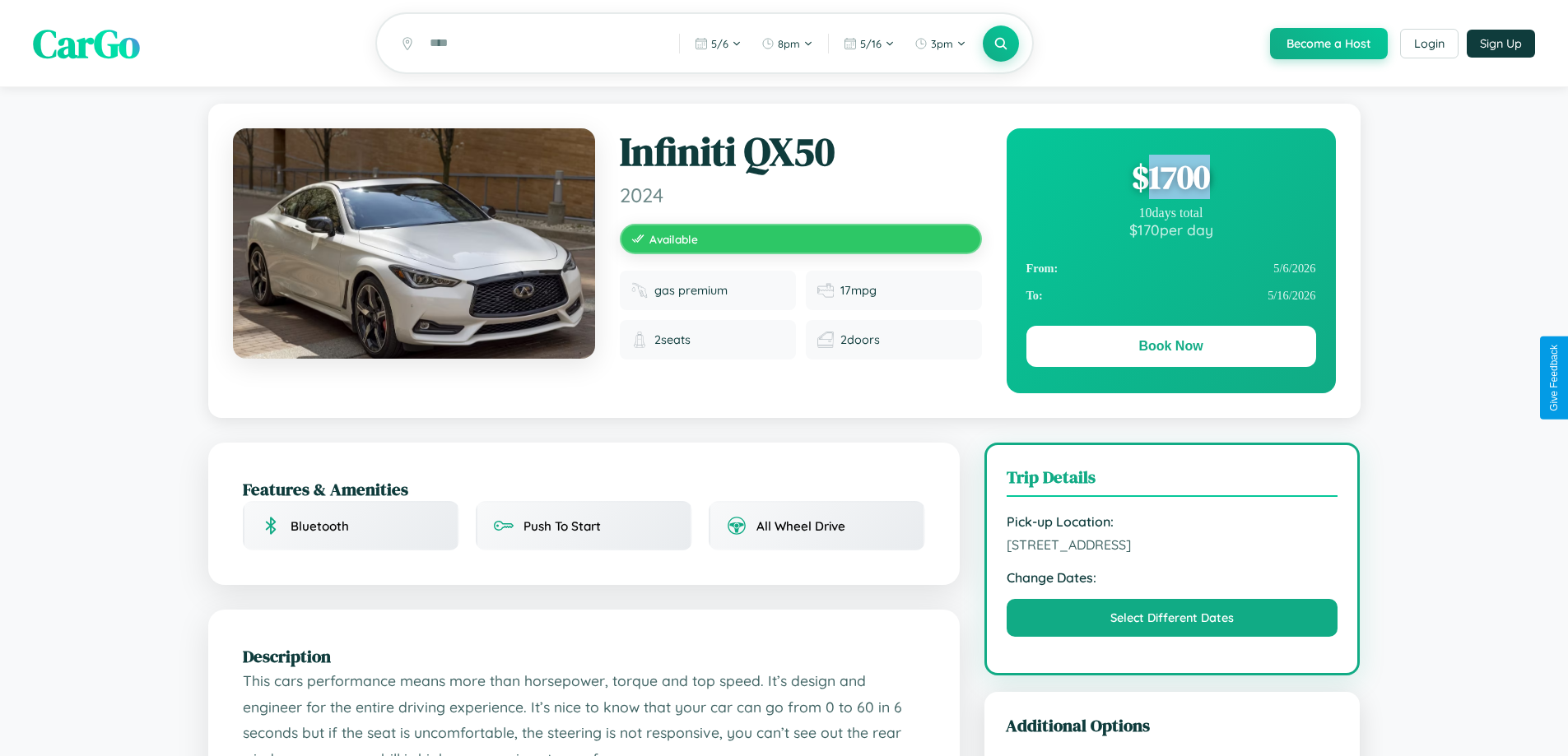
click at [1170, 180] on div "$ 1700" at bounding box center [1171, 177] width 290 height 44
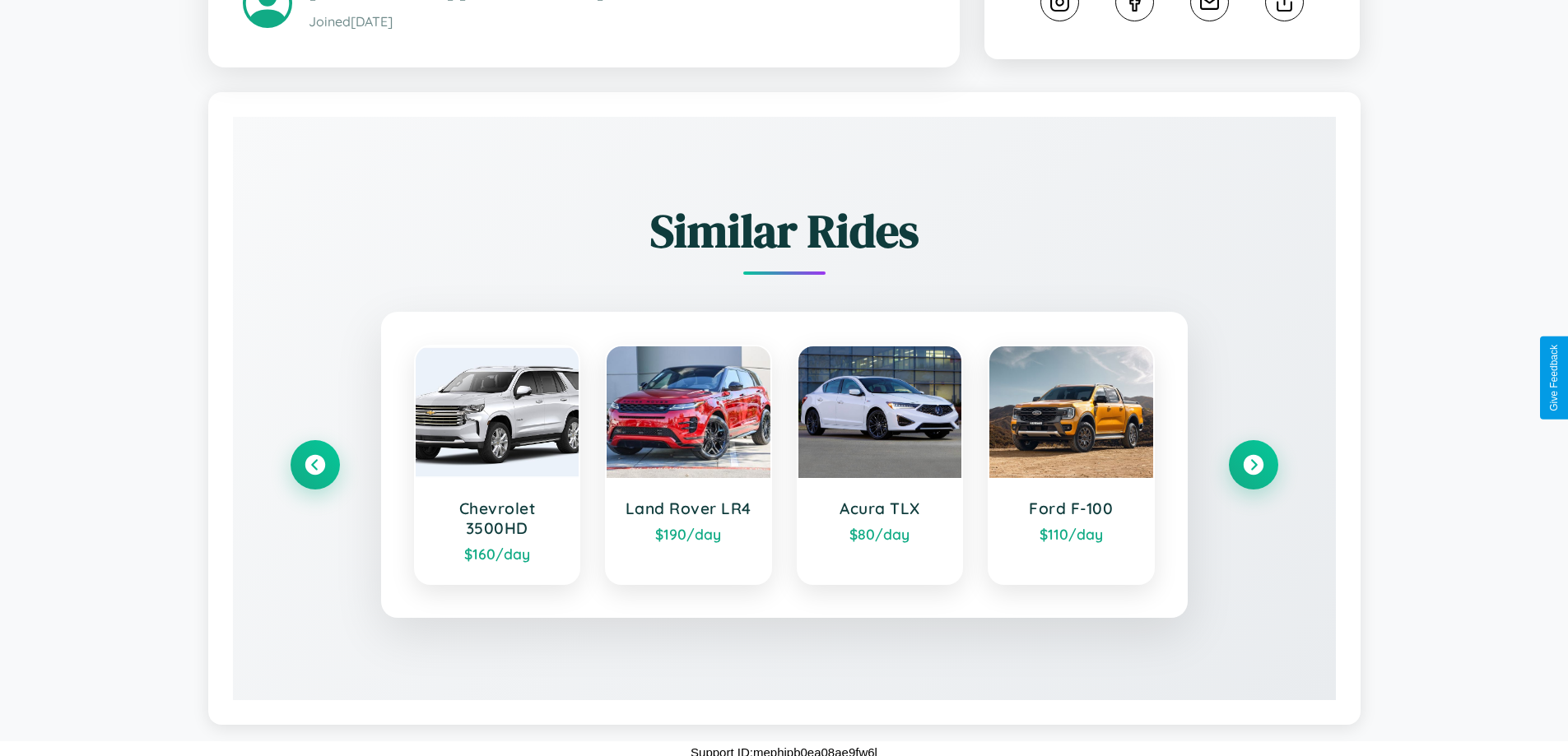
scroll to position [924, 0]
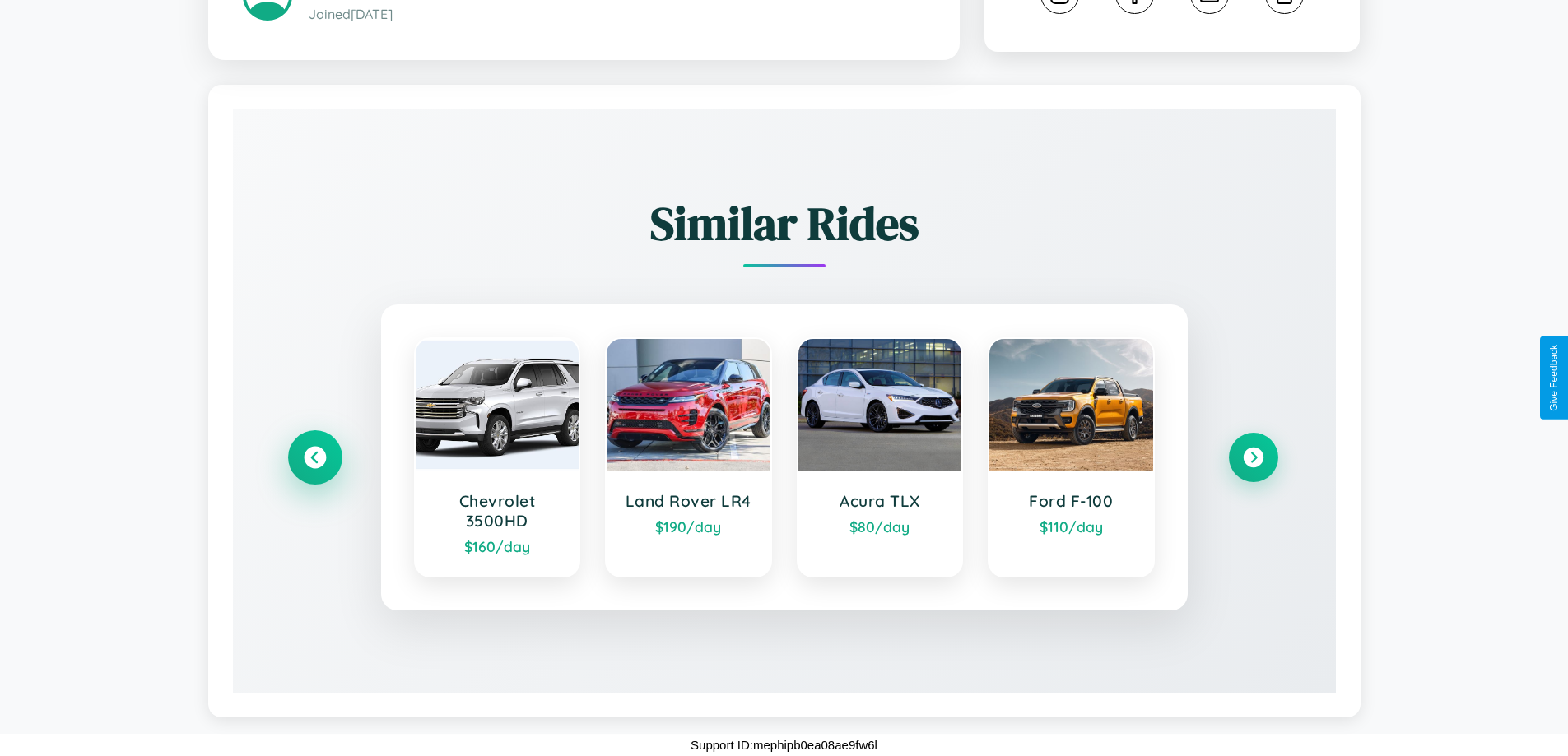
click at [315, 457] on icon at bounding box center [315, 458] width 23 height 23
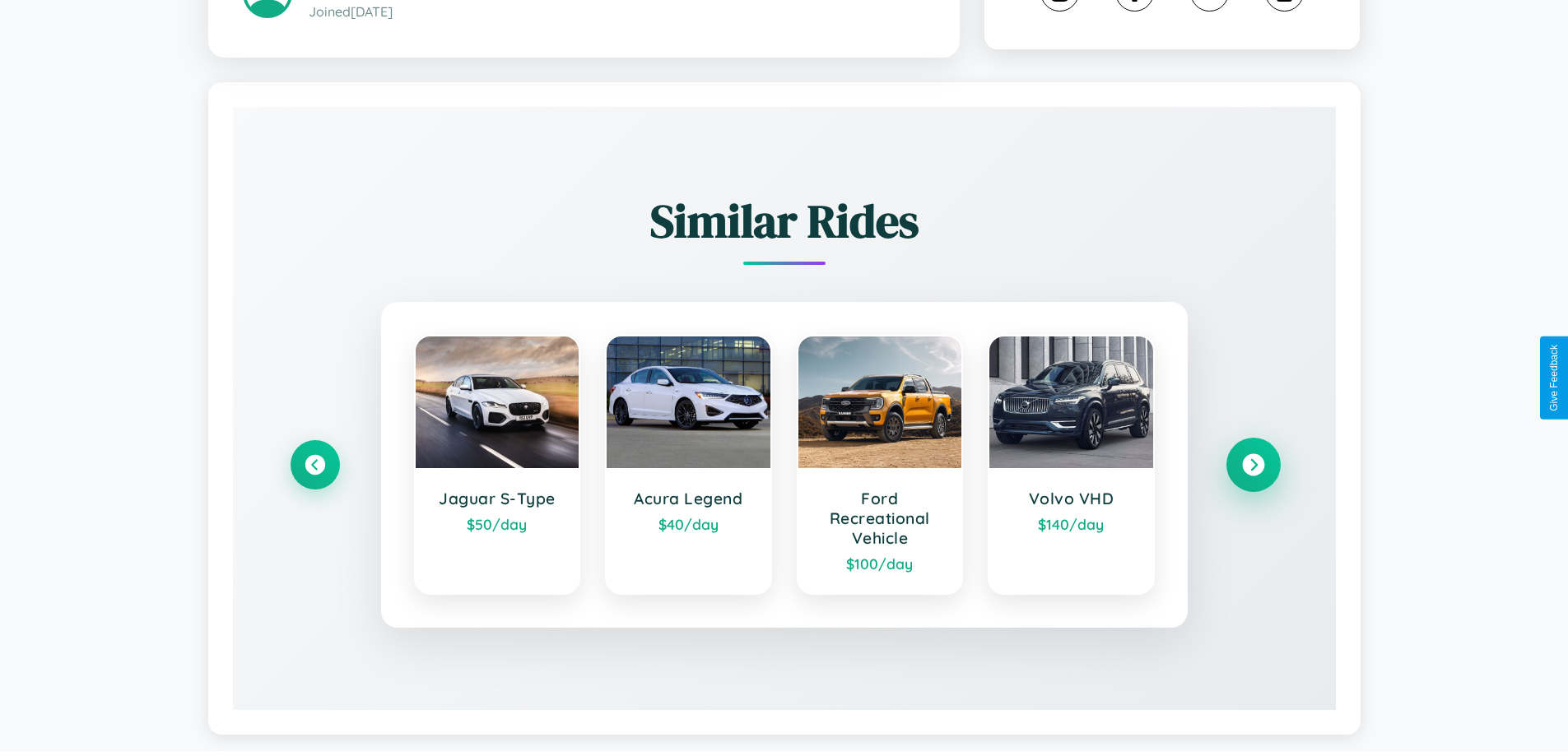
click at [1252, 468] on icon at bounding box center [1253, 466] width 23 height 23
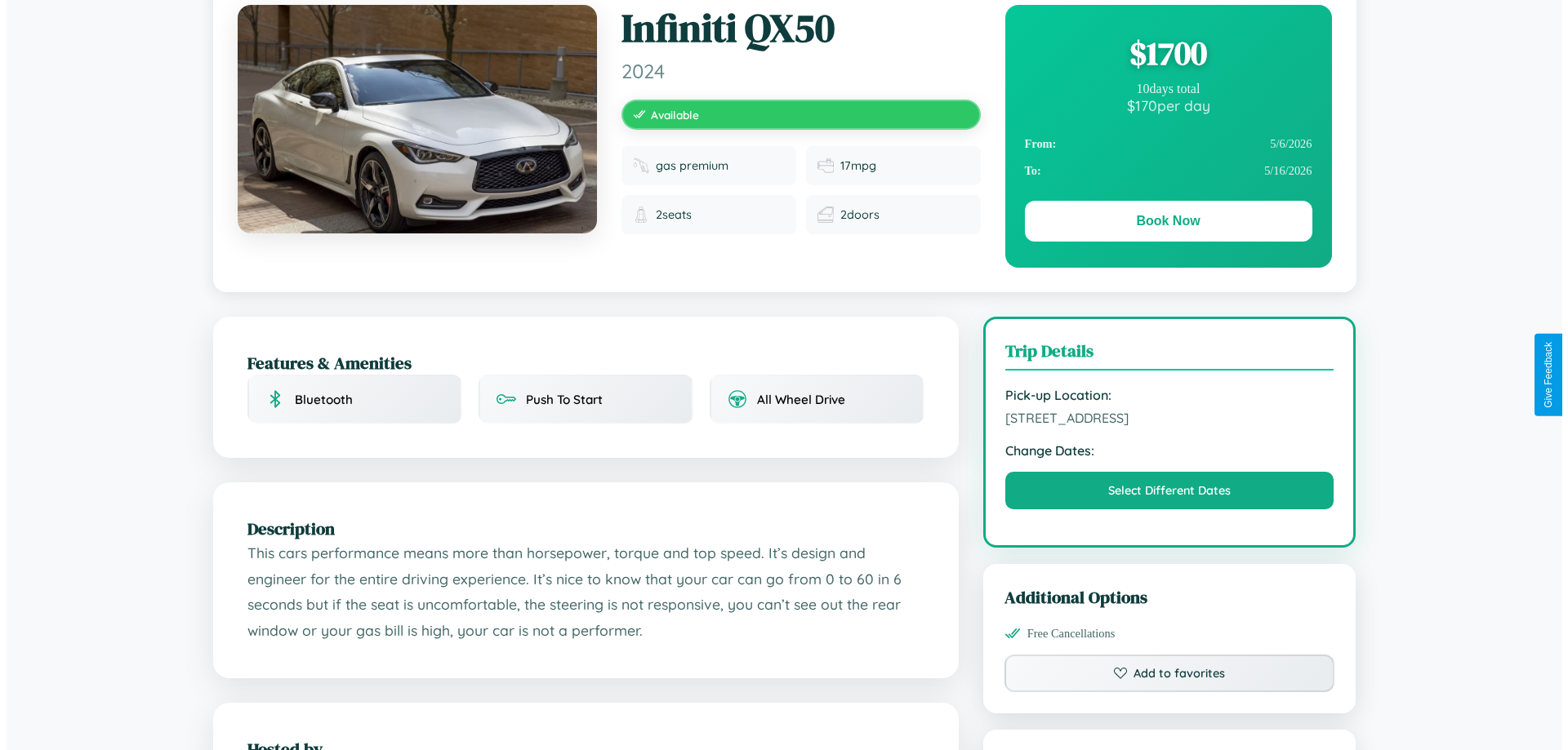
scroll to position [0, 0]
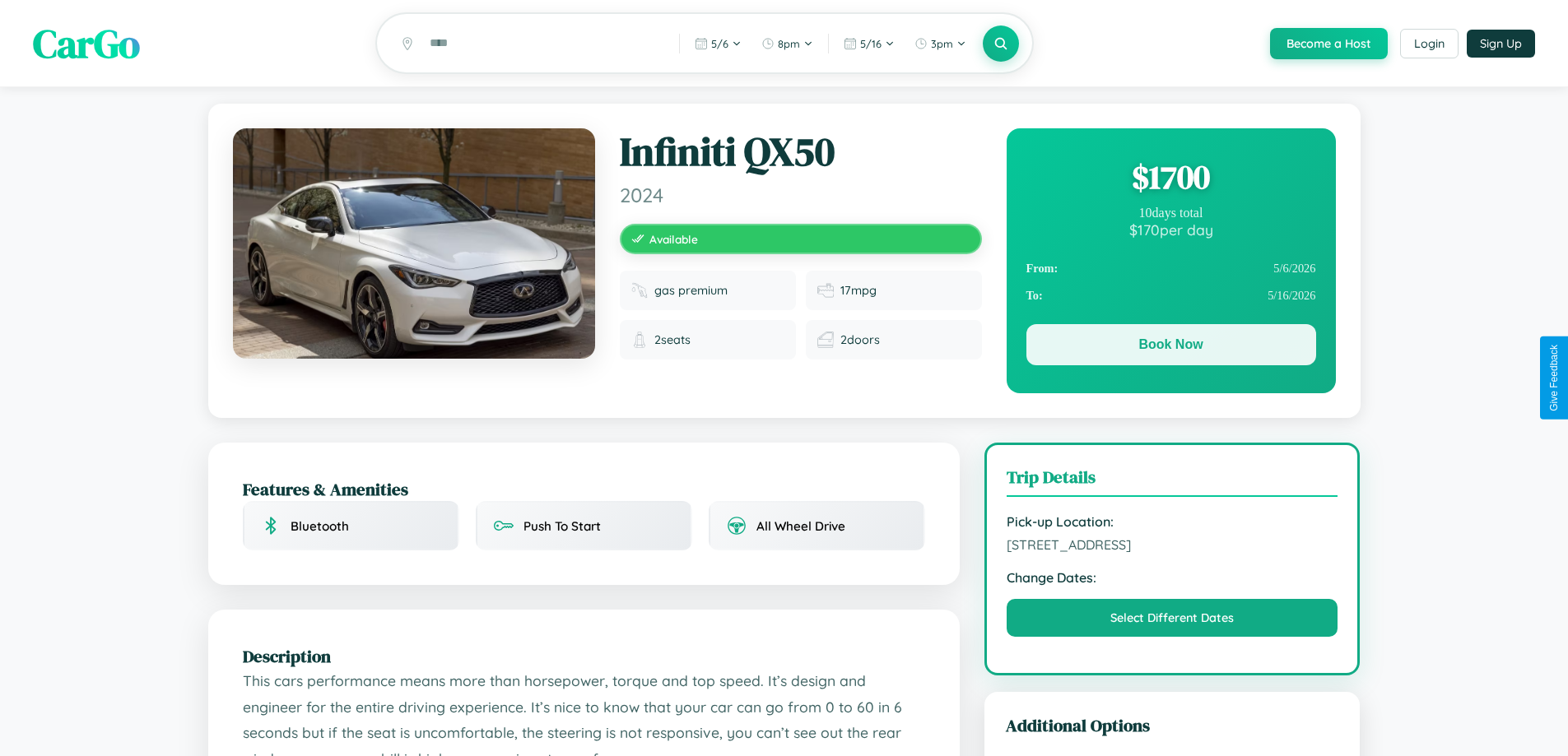
click at [1170, 347] on button "Book Now" at bounding box center [1171, 345] width 290 height 42
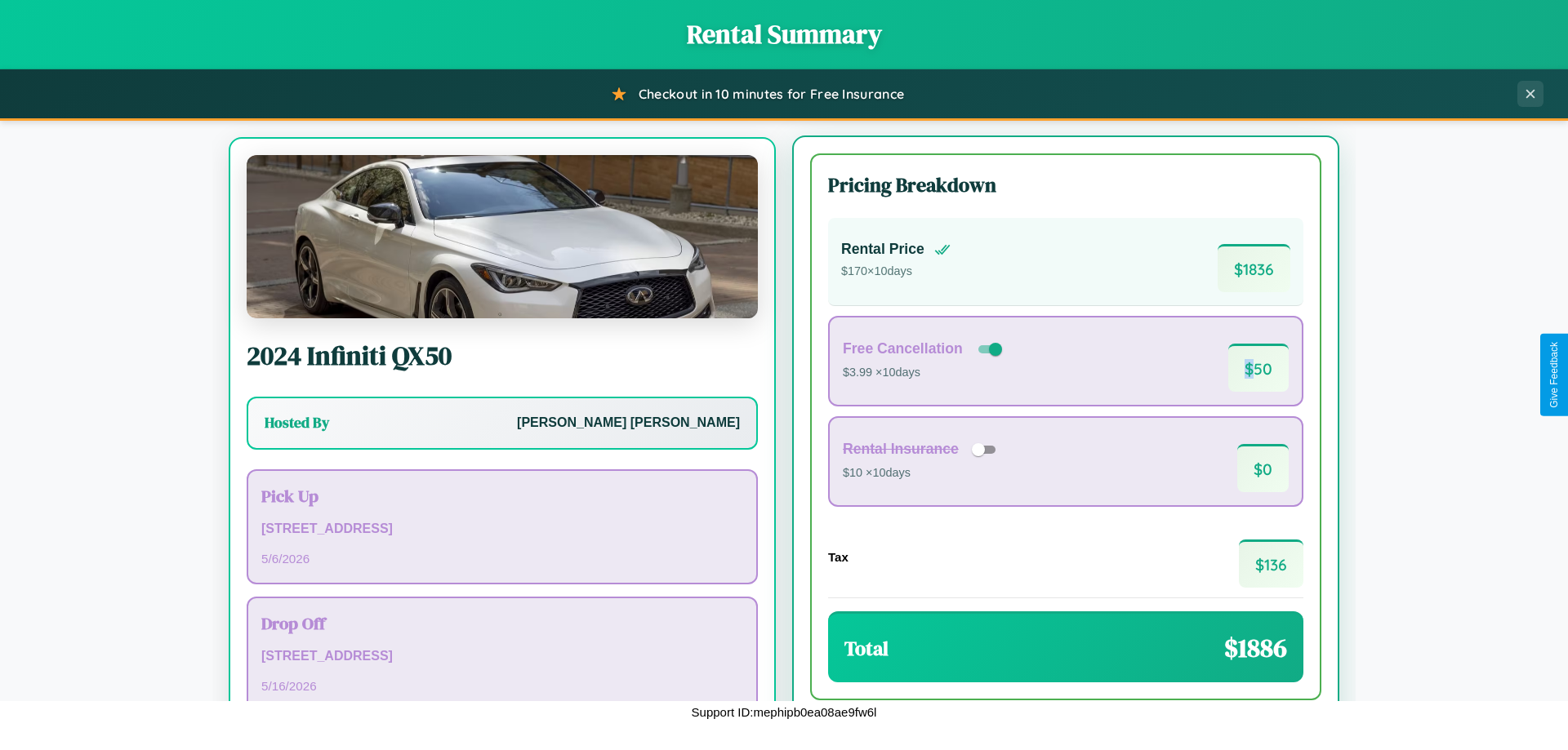
scroll to position [76, 0]
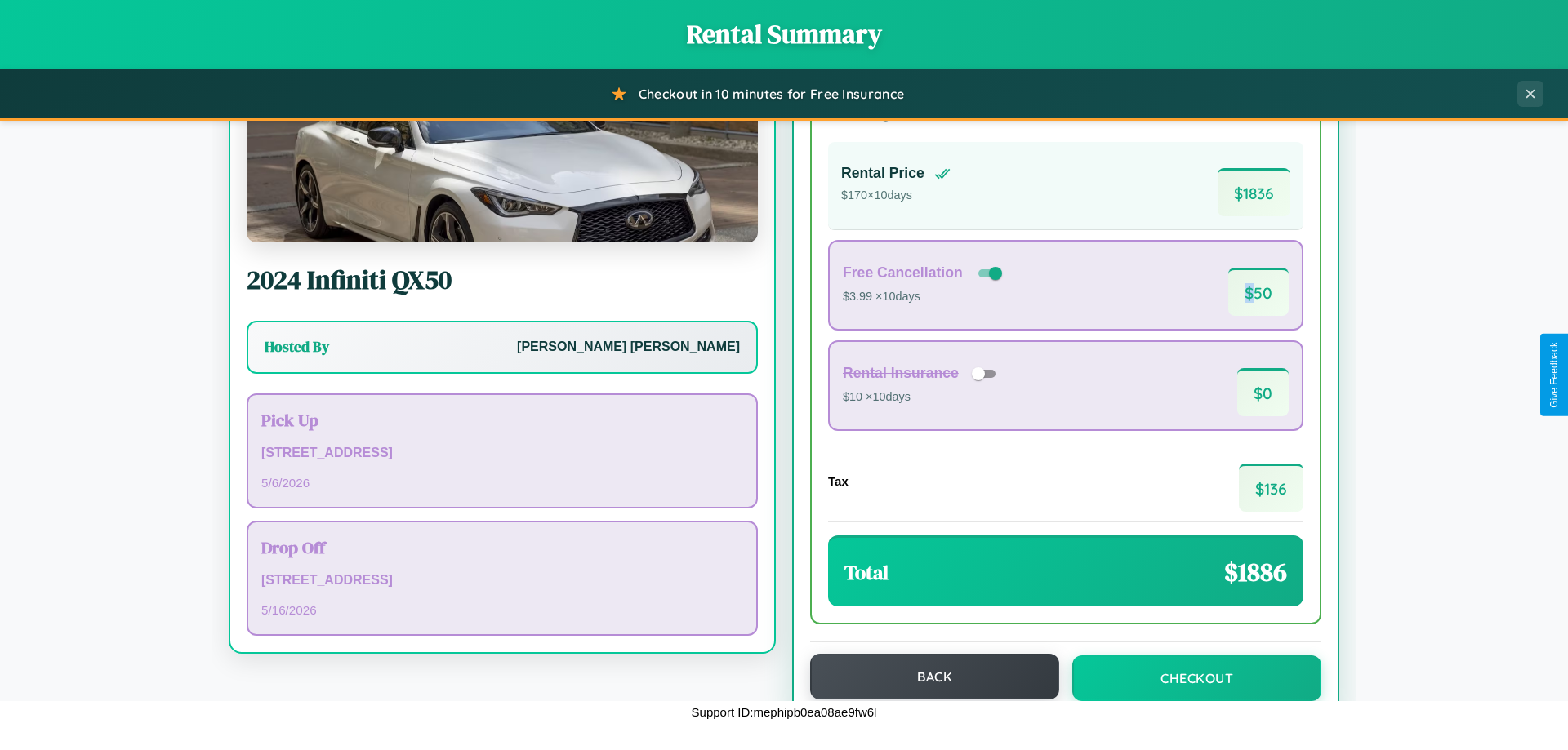
click at [927, 678] on button "Back" at bounding box center [935, 676] width 249 height 46
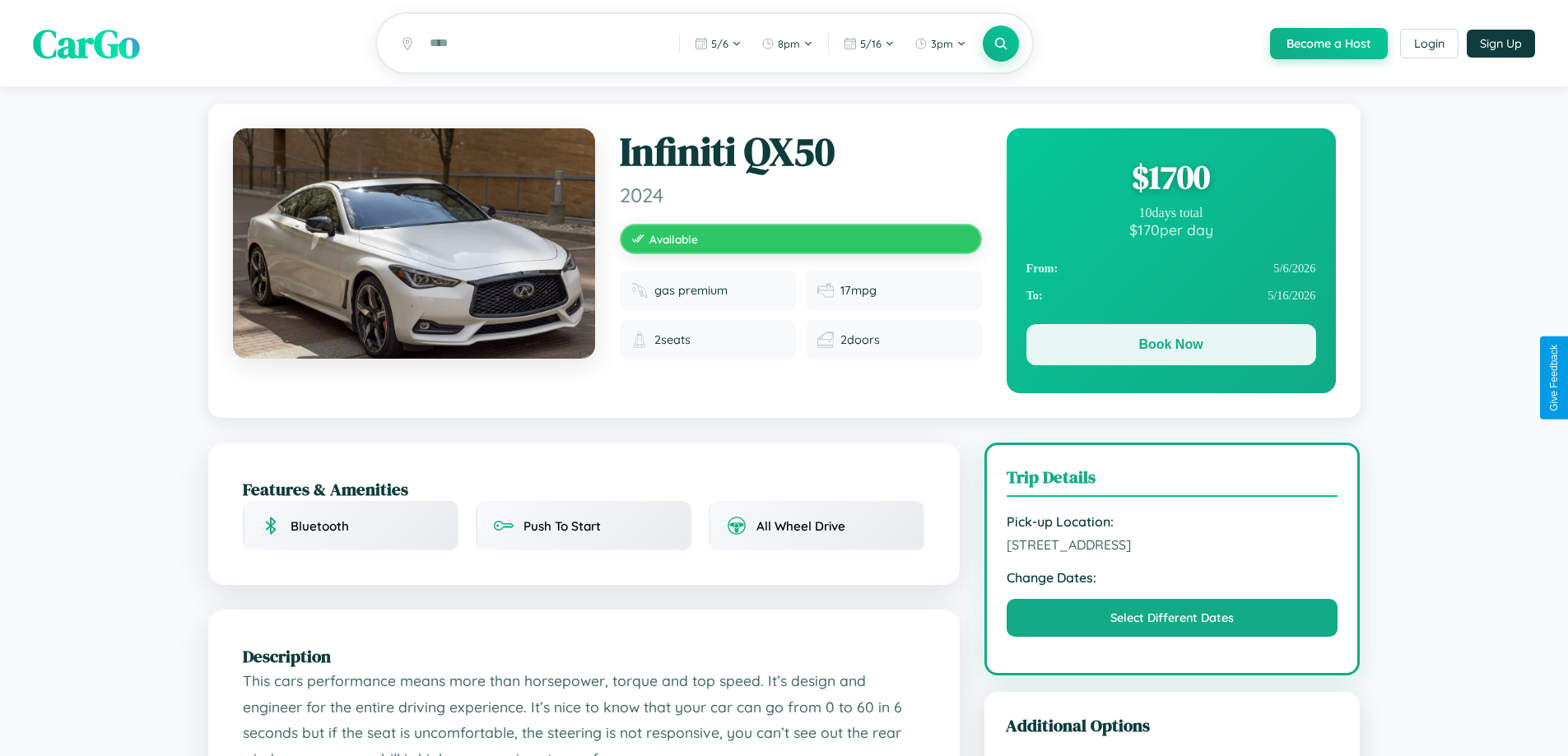
click at [1170, 349] on button "Book Now" at bounding box center [1171, 345] width 290 height 42
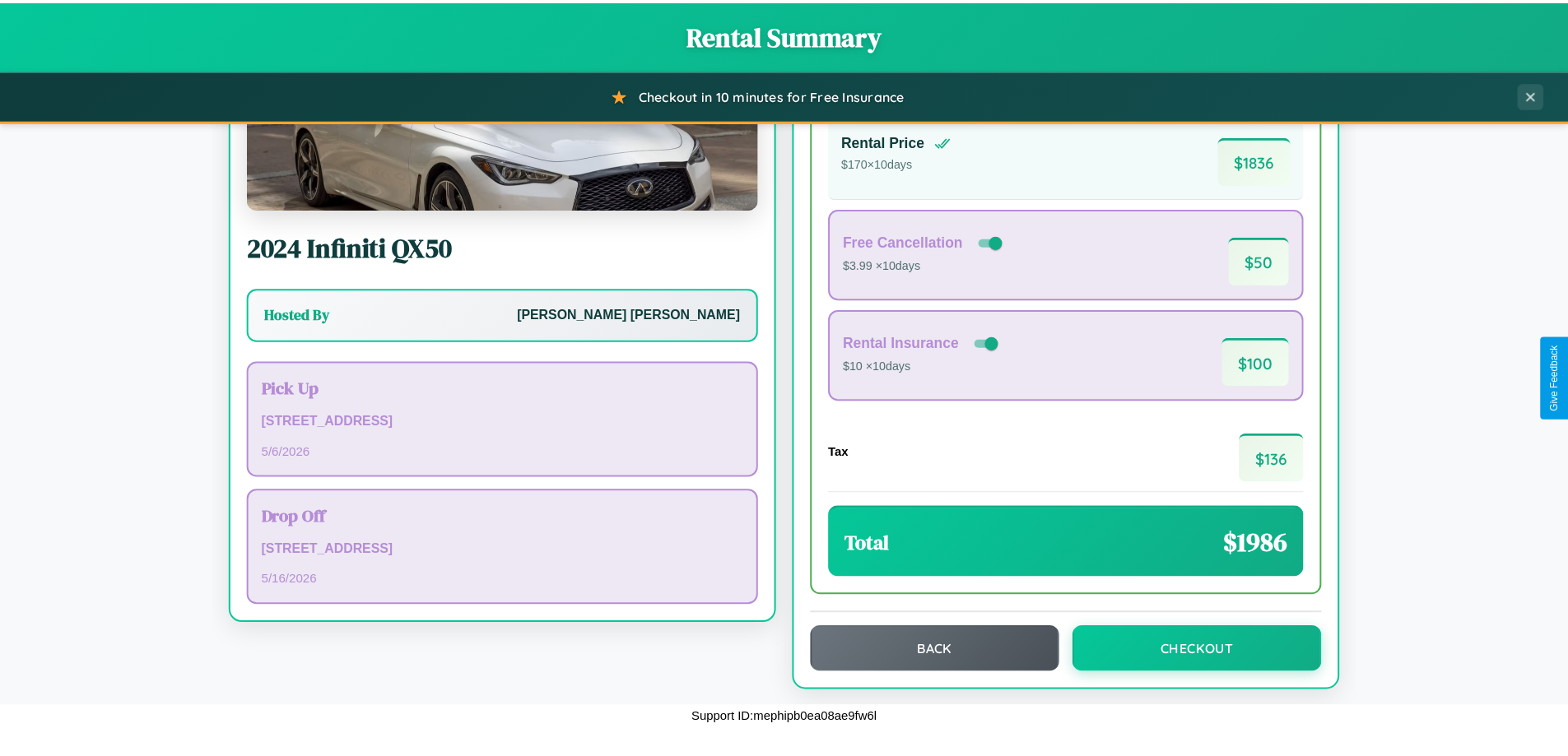
scroll to position [112, 0]
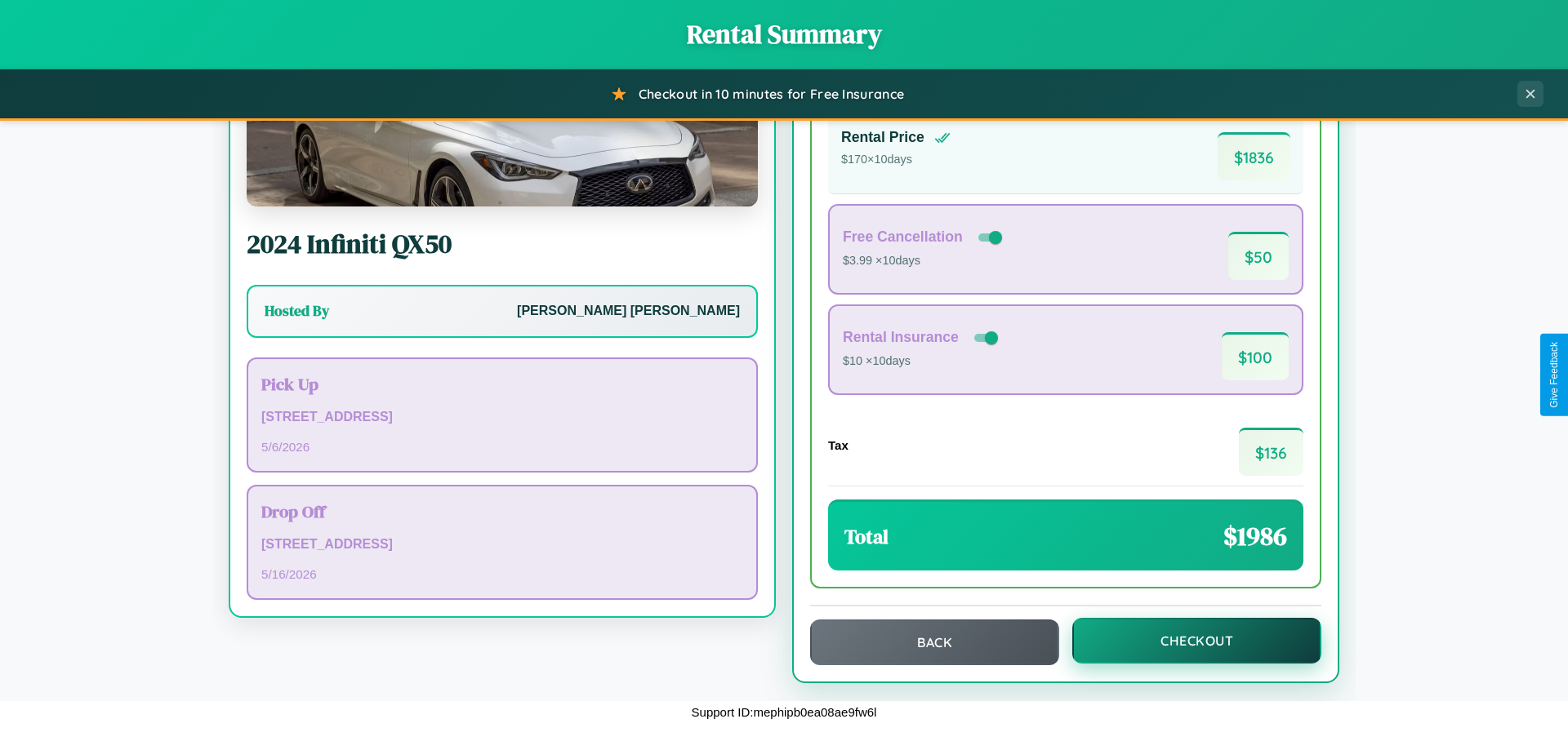
click at [1185, 641] on button "Checkout" at bounding box center [1197, 640] width 249 height 46
